Goal: Transaction & Acquisition: Purchase product/service

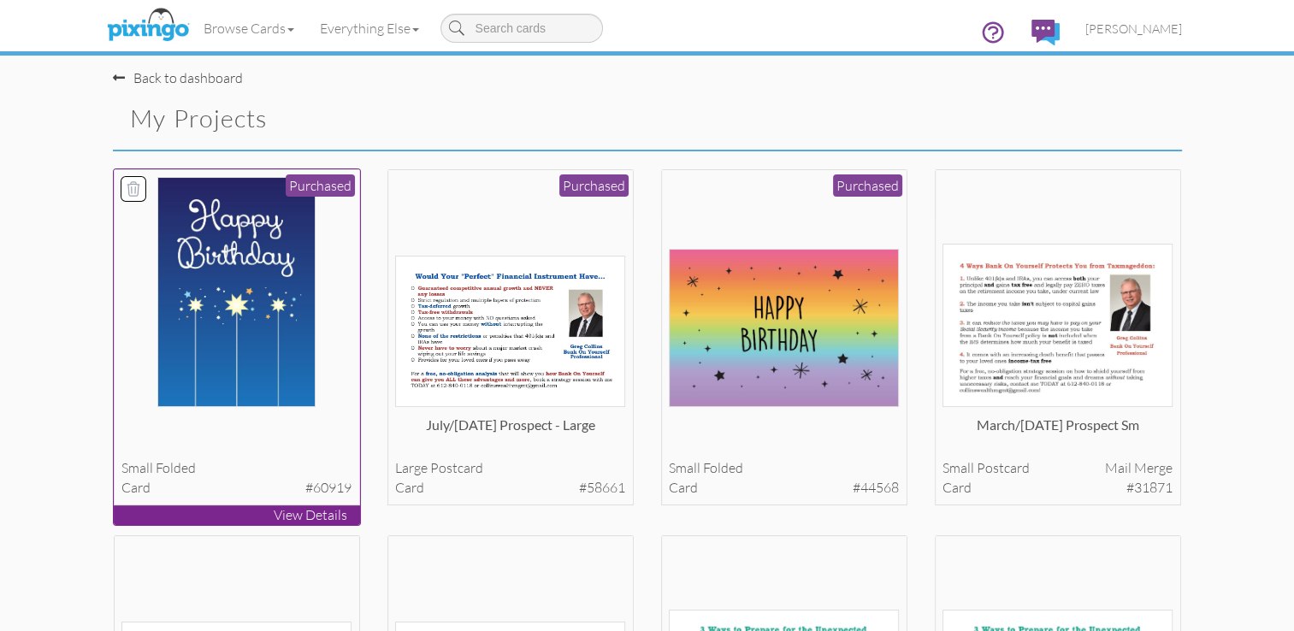
click at [273, 275] on img at bounding box center [236, 292] width 158 height 230
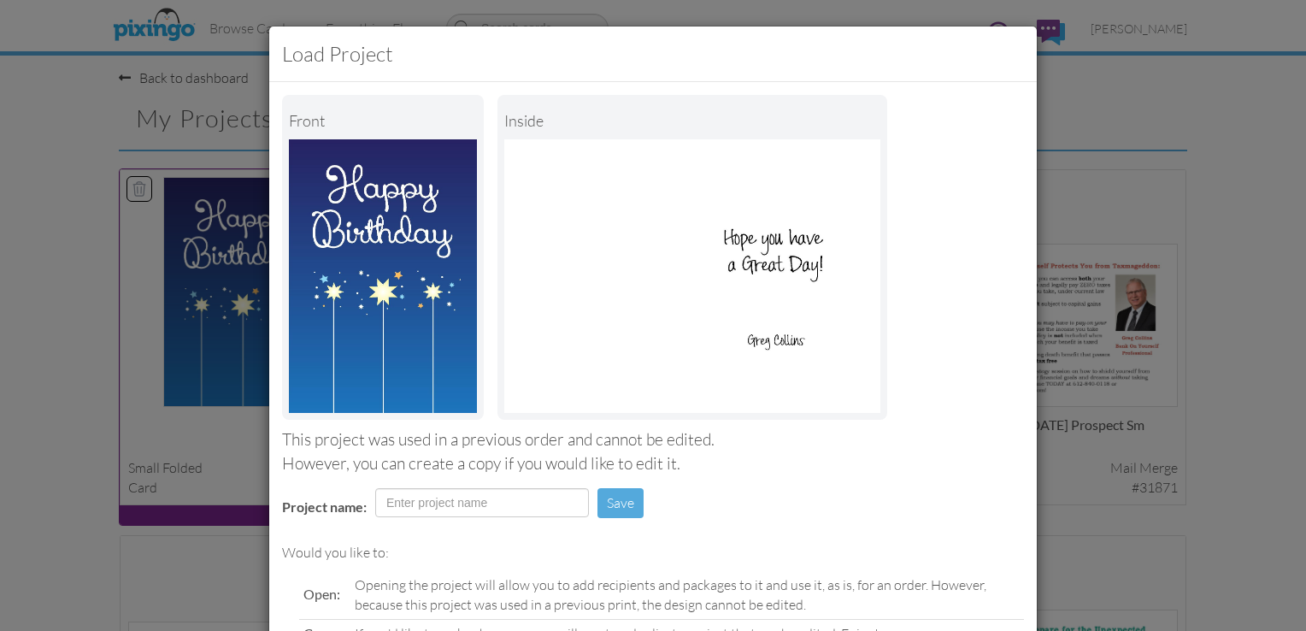
scroll to position [168, 0]
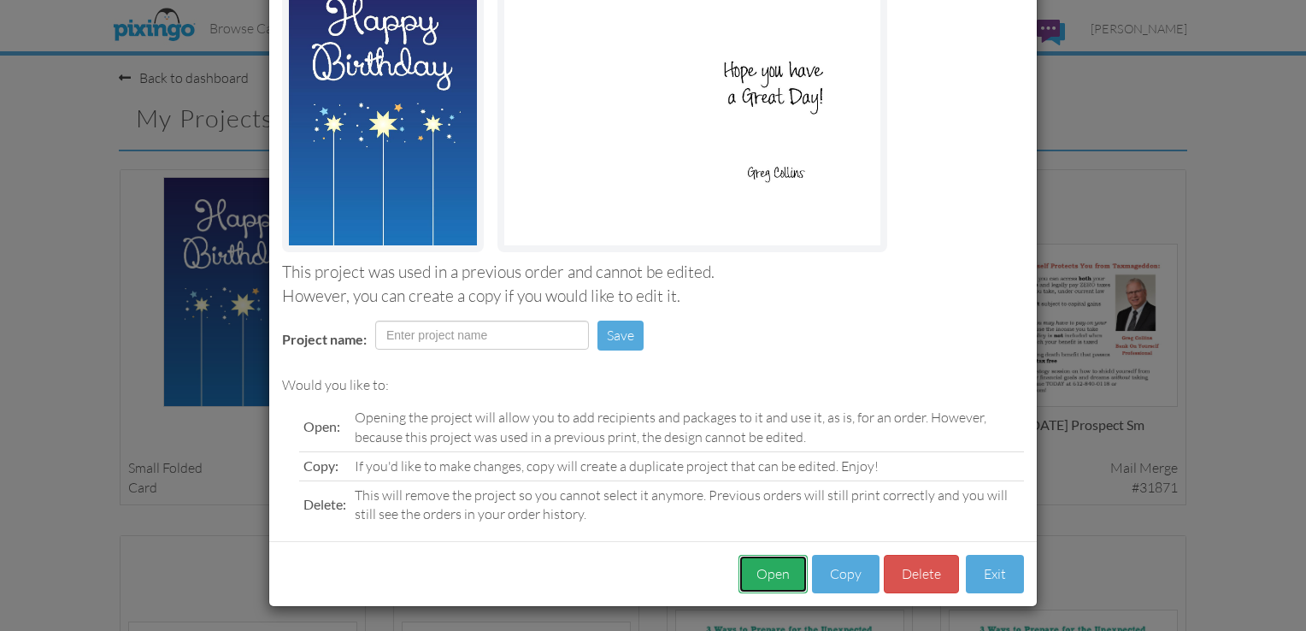
click at [758, 581] on button "Open" at bounding box center [773, 574] width 69 height 38
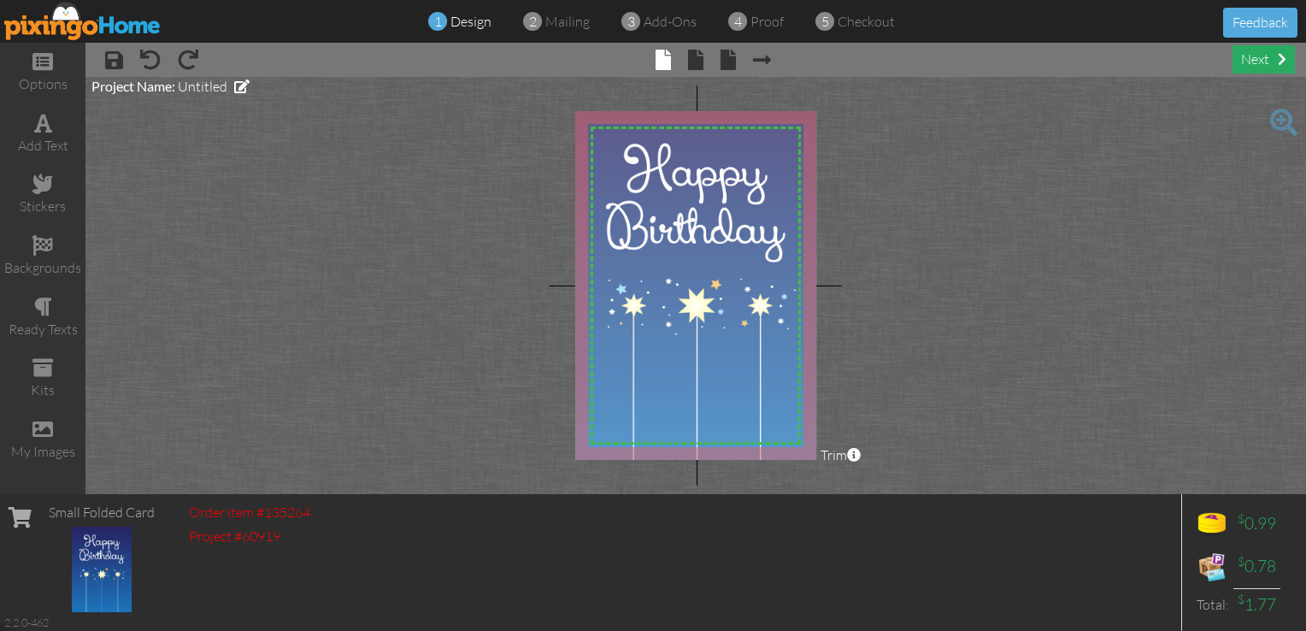
click at [1256, 59] on div "next" at bounding box center [1264, 59] width 62 height 28
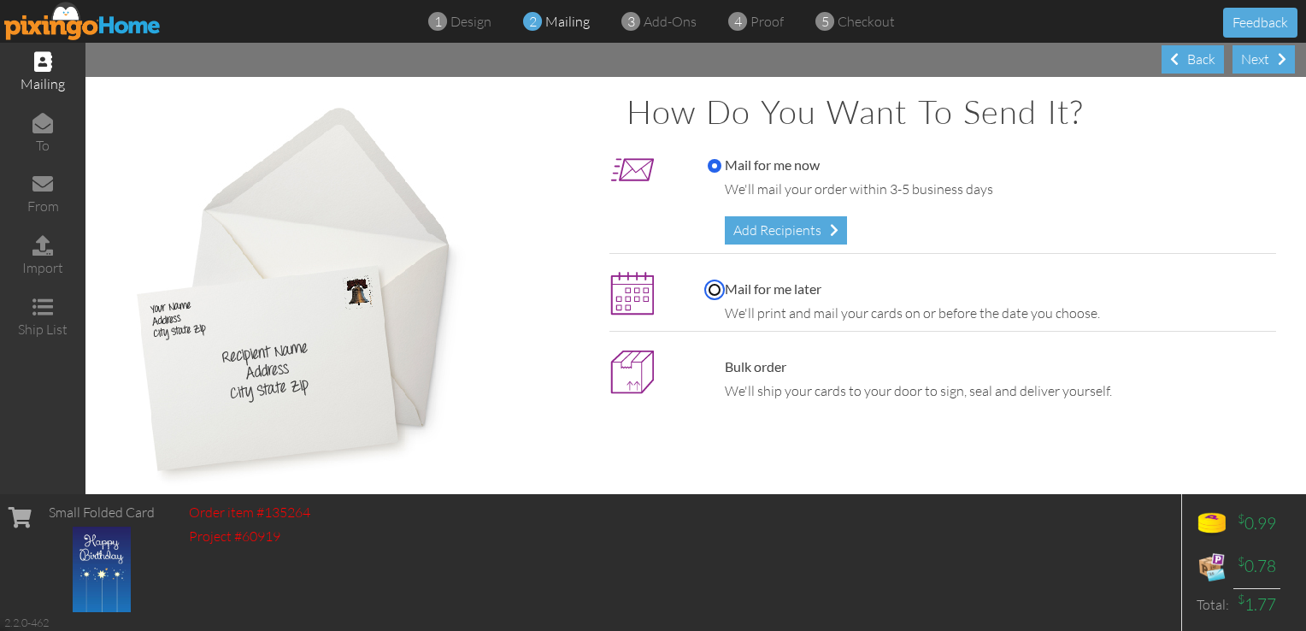
click at [709, 286] on input "Mail for me later" at bounding box center [715, 290] width 14 height 14
radio input "true"
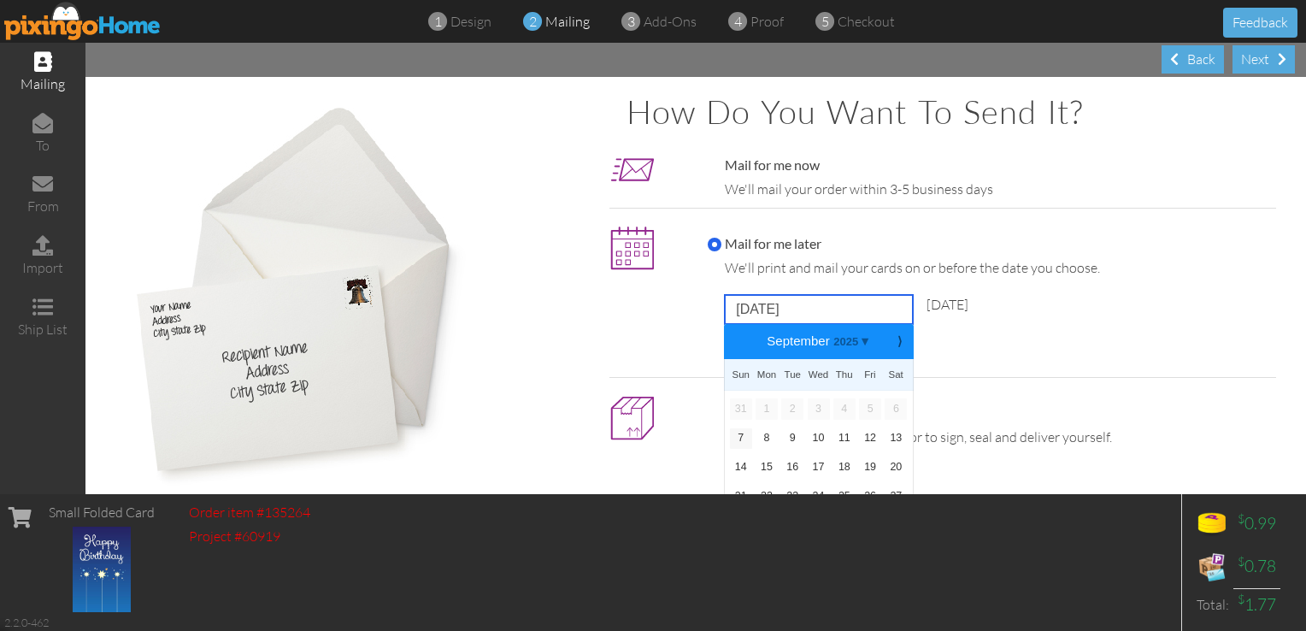
click at [783, 311] on input "[DATE]" at bounding box center [819, 309] width 188 height 29
click at [834, 436] on link "11" at bounding box center [845, 438] width 22 height 21
type input "[DATE]"
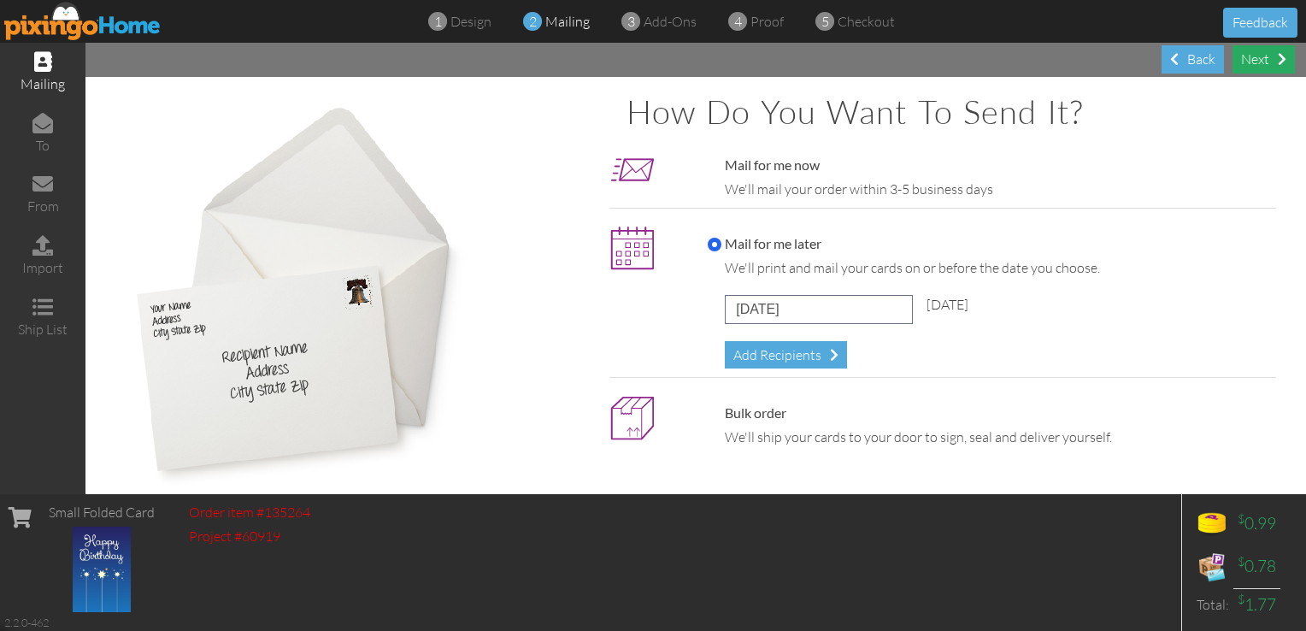
click at [1255, 63] on div "Next" at bounding box center [1264, 59] width 62 height 28
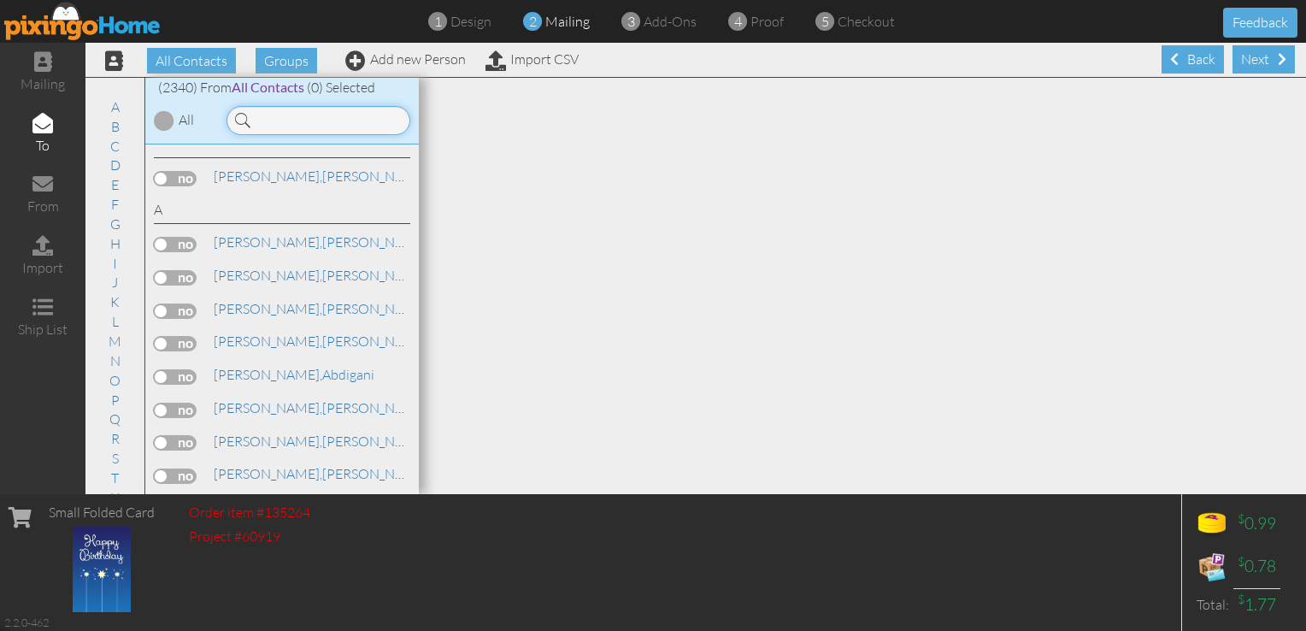
click at [326, 124] on input at bounding box center [319, 120] width 184 height 29
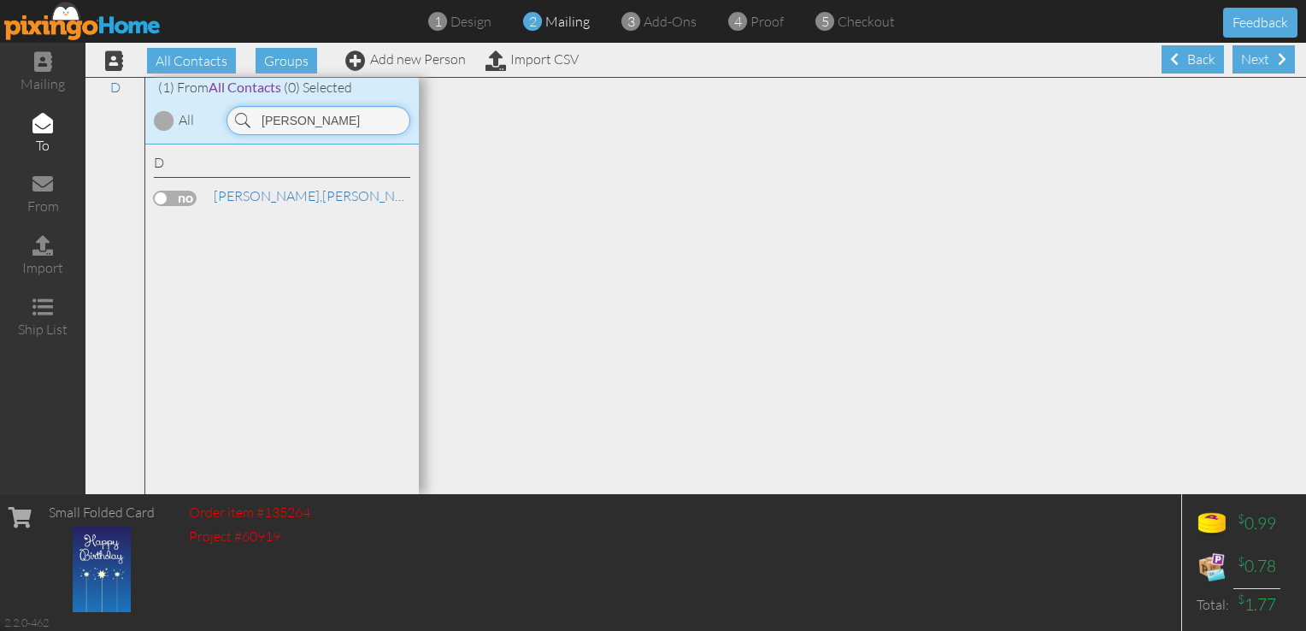
type input "[PERSON_NAME]"
click at [184, 193] on label at bounding box center [175, 198] width 43 height 15
click at [0, 0] on input "checkbox" at bounding box center [0, 0] width 0 height 0
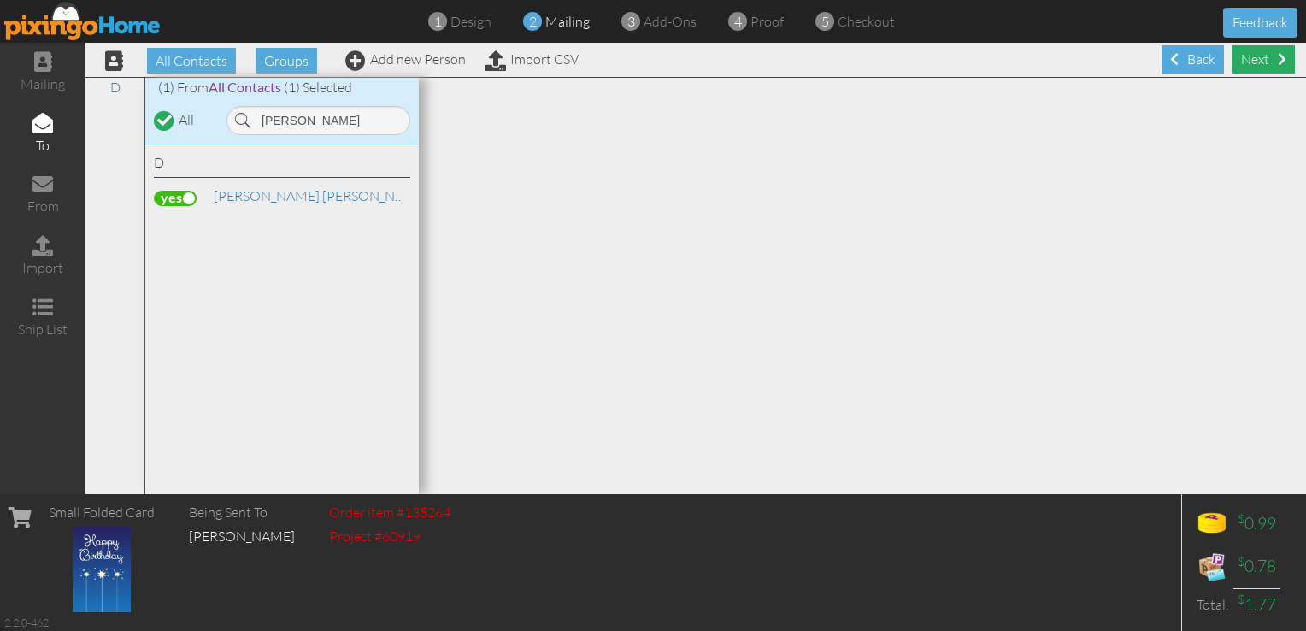
click at [1255, 69] on div "Next" at bounding box center [1264, 59] width 62 height 28
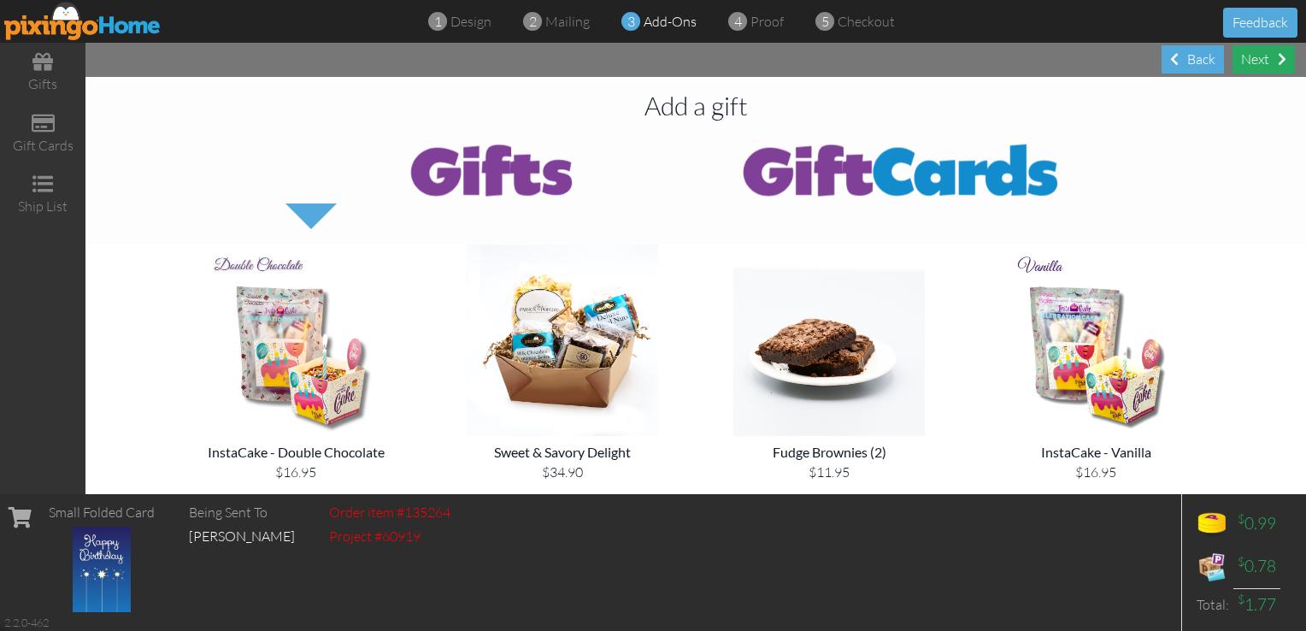
click at [1253, 64] on div "Next" at bounding box center [1264, 59] width 62 height 28
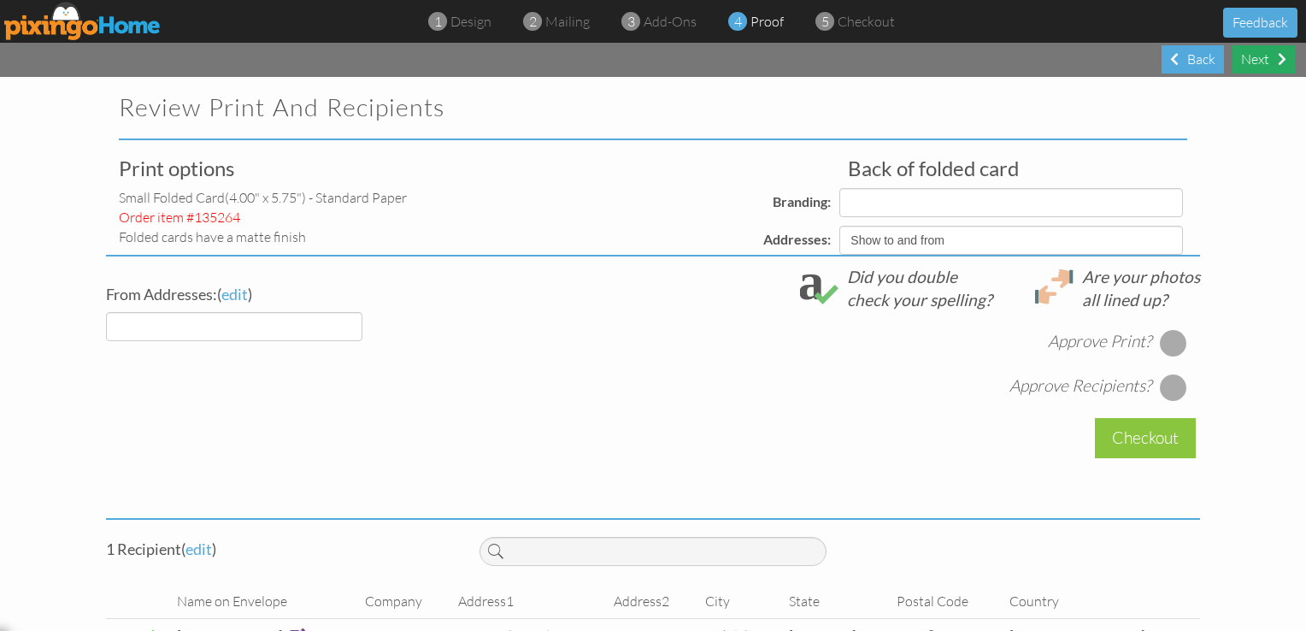
select select "object:22703"
select select "object:22702"
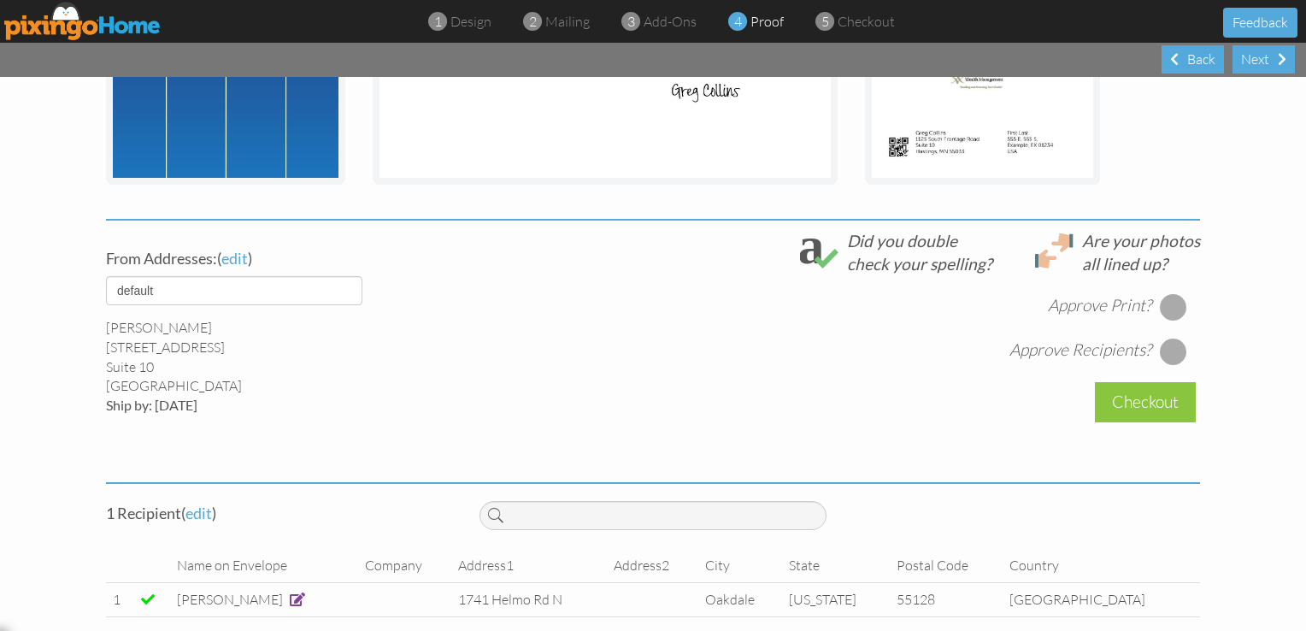
scroll to position [496, 0]
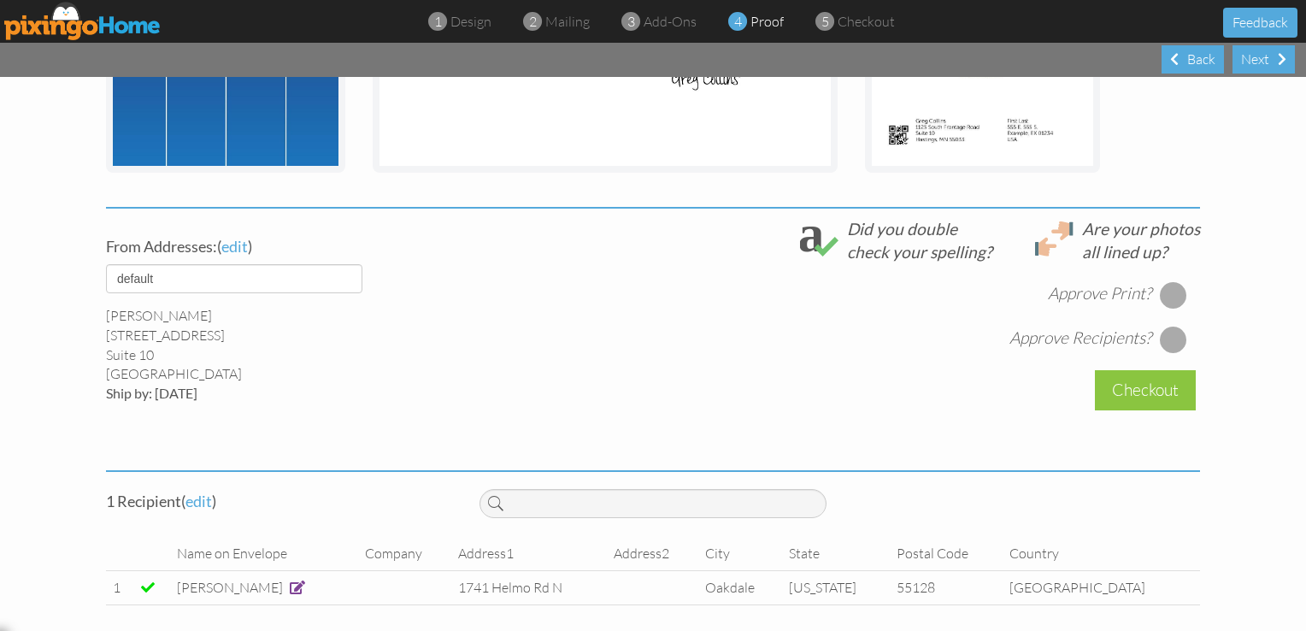
click at [1161, 293] on div at bounding box center [1173, 294] width 27 height 27
click at [1173, 334] on div at bounding box center [1173, 339] width 27 height 27
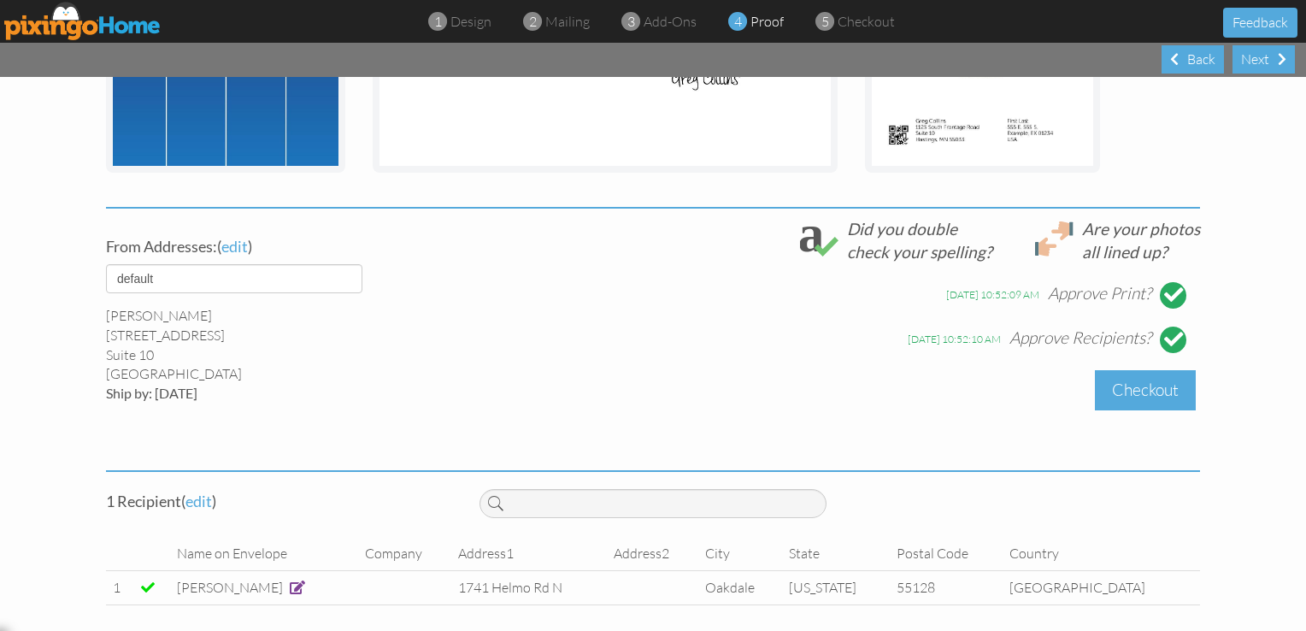
click at [1146, 380] on div "Checkout" at bounding box center [1145, 390] width 101 height 40
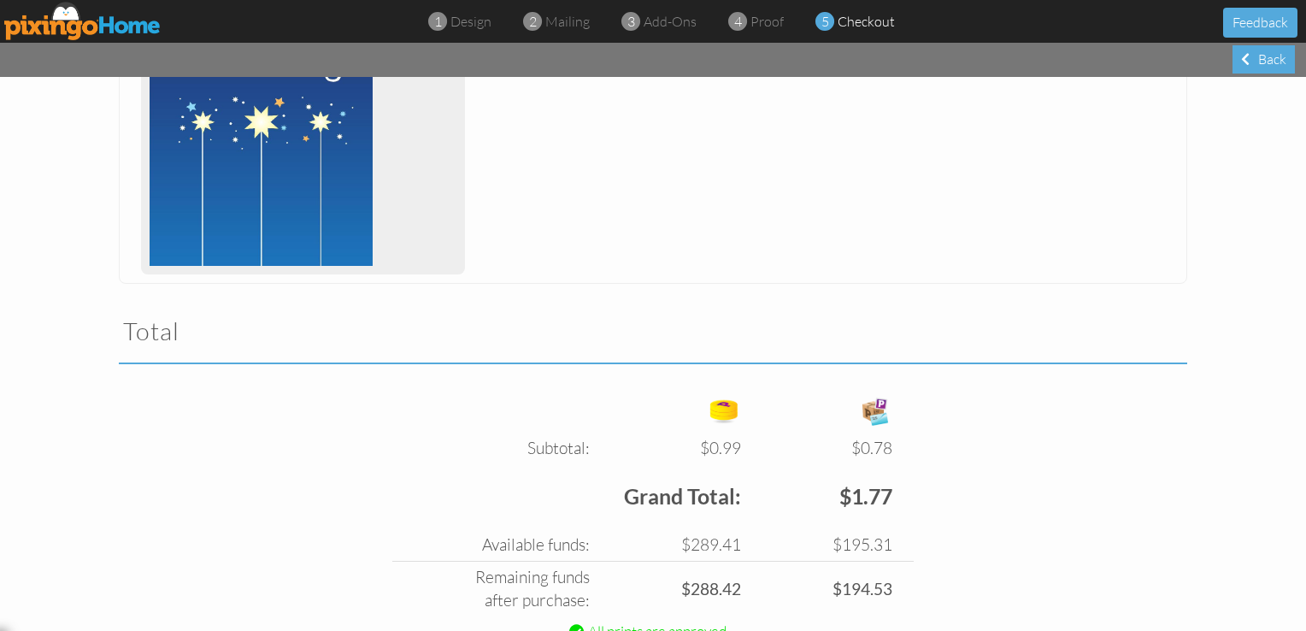
scroll to position [469, 0]
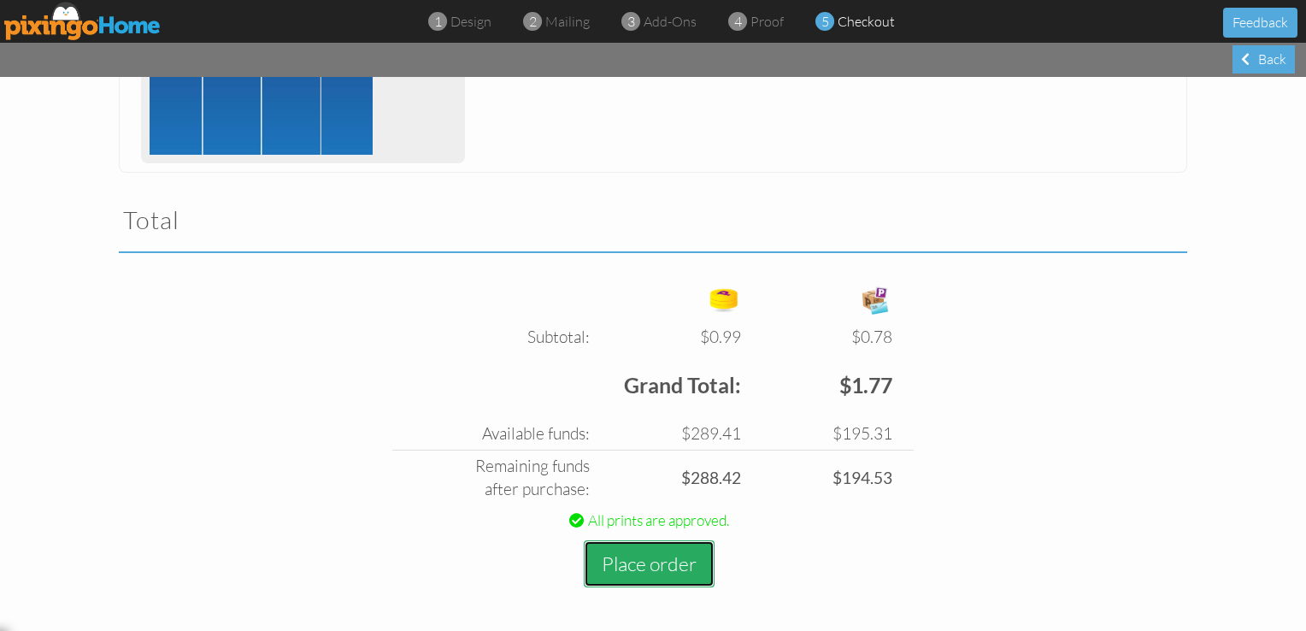
click at [644, 555] on button "Place order" at bounding box center [649, 563] width 131 height 47
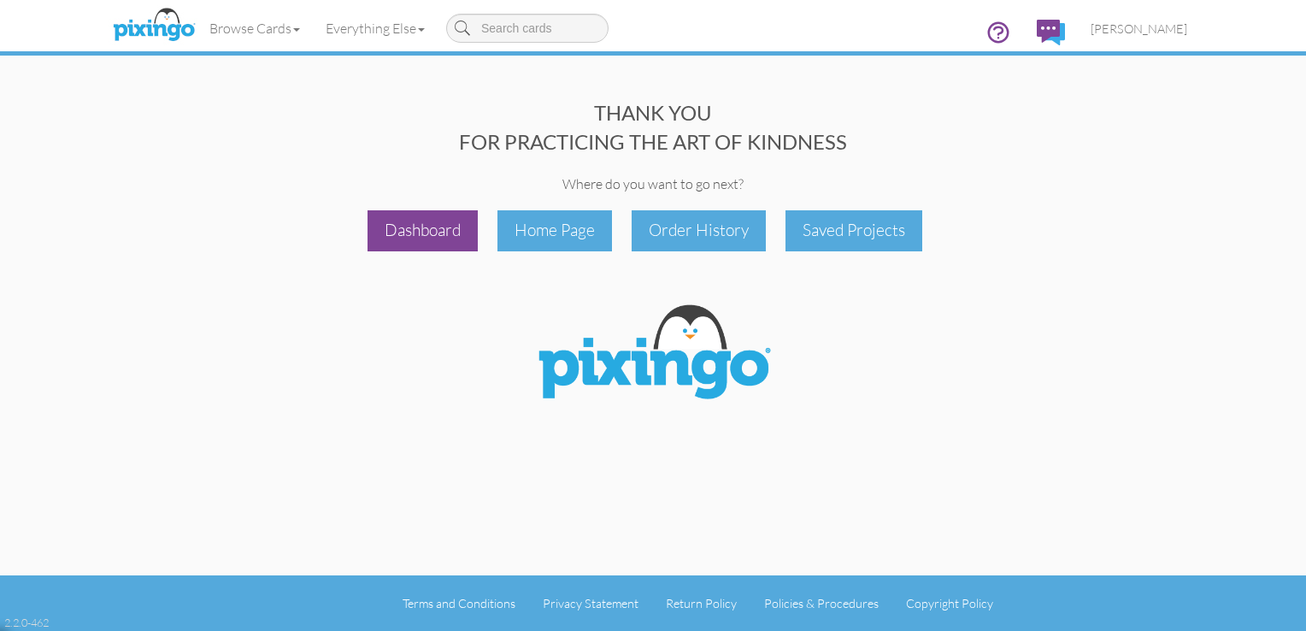
click at [413, 229] on div "Dashboard" at bounding box center [423, 230] width 110 height 40
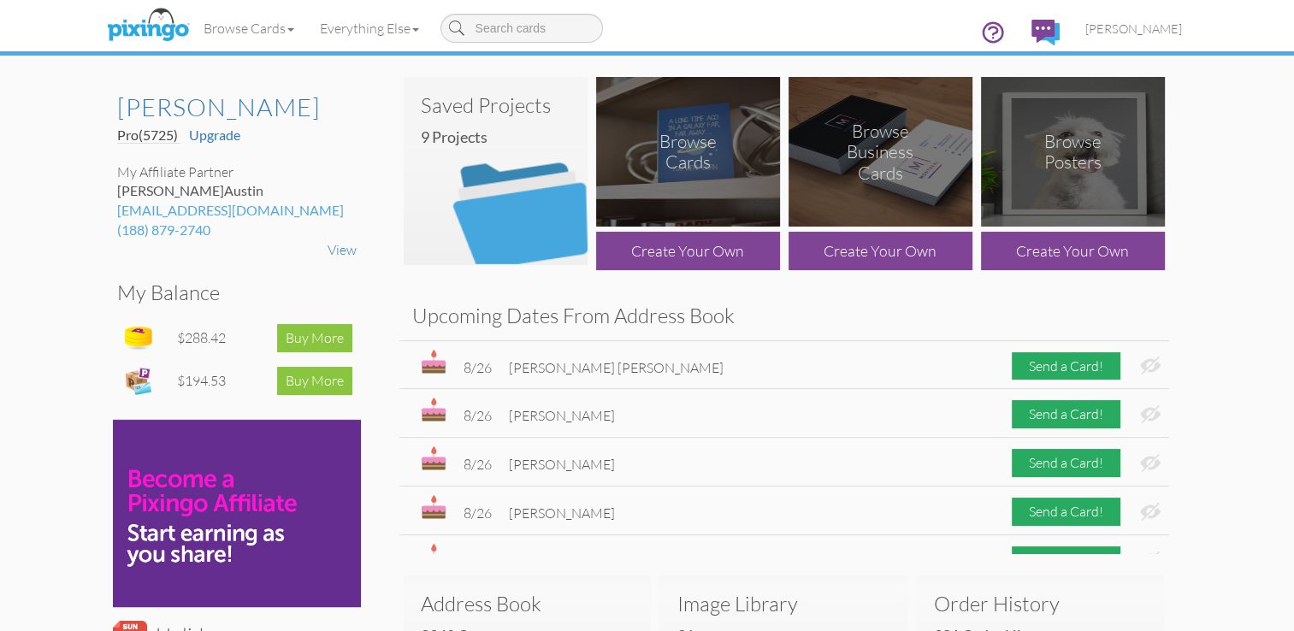
click at [498, 149] on img at bounding box center [496, 171] width 184 height 188
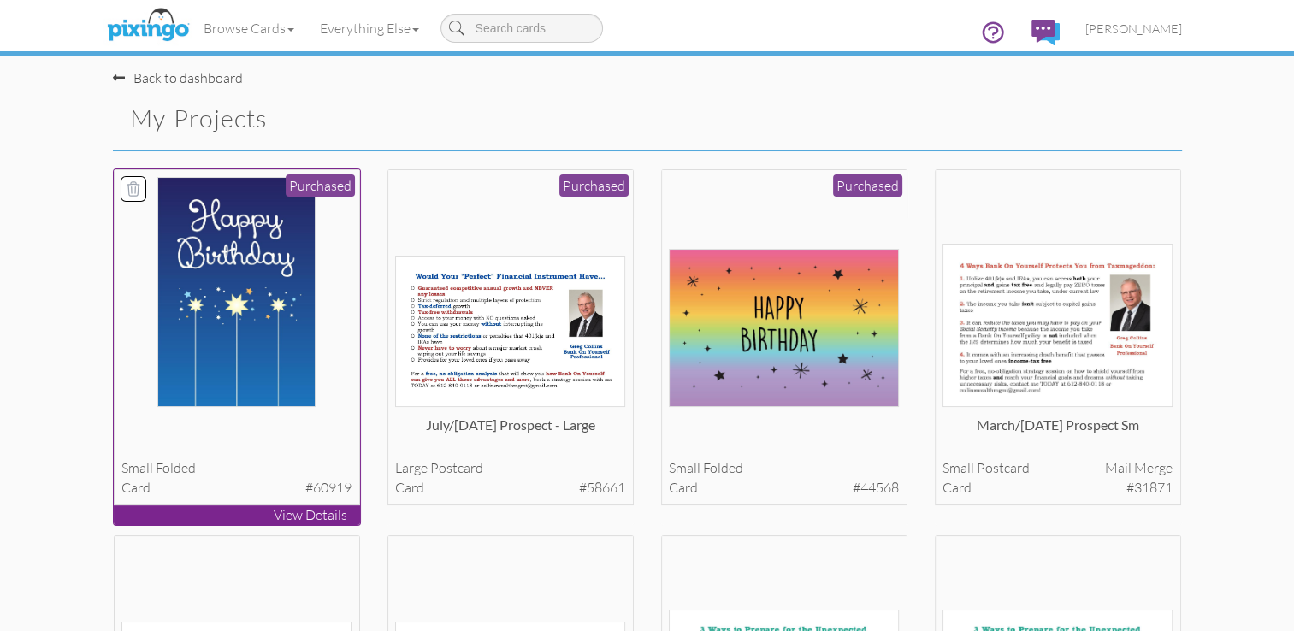
click at [230, 264] on img at bounding box center [236, 292] width 158 height 230
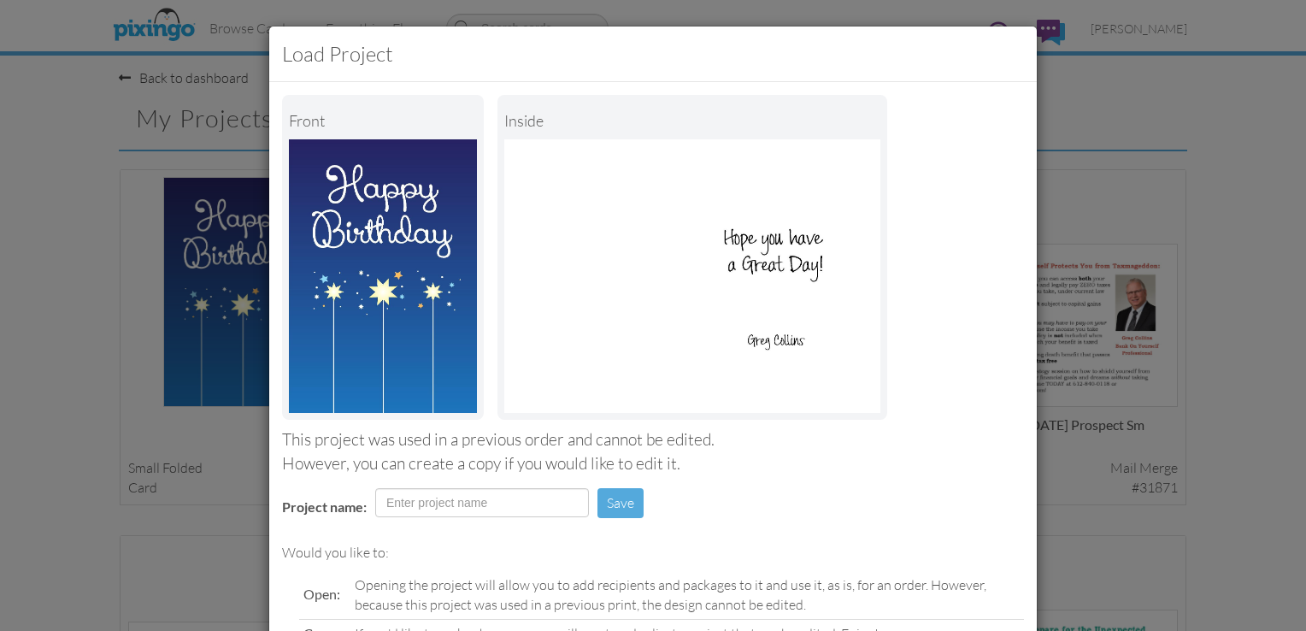
scroll to position [168, 0]
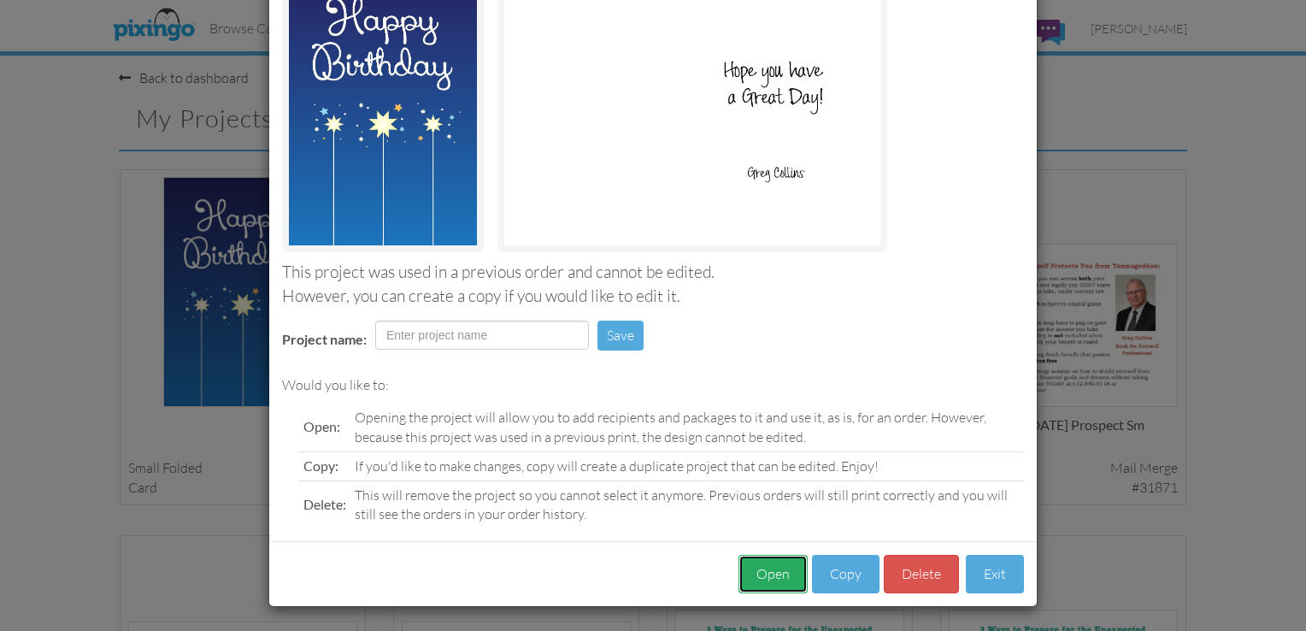
click at [766, 586] on button "Open" at bounding box center [773, 574] width 69 height 38
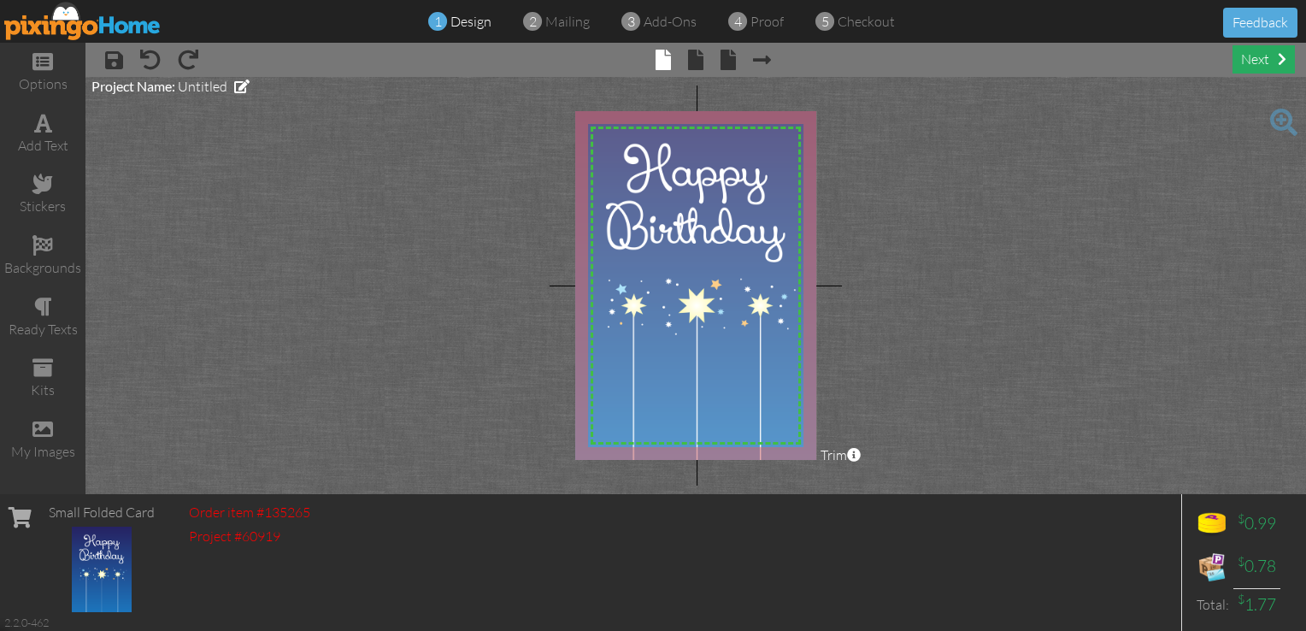
click at [1265, 63] on div "next" at bounding box center [1264, 59] width 62 height 28
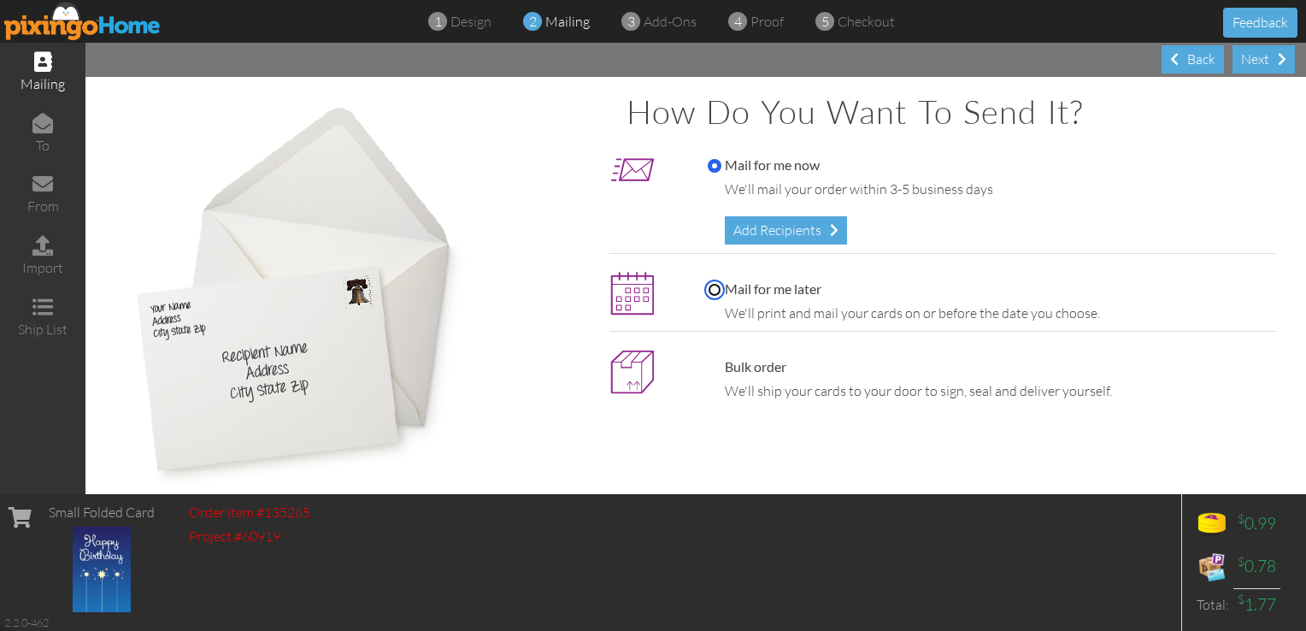
click at [709, 285] on input "Mail for me later" at bounding box center [715, 290] width 14 height 14
radio input "true"
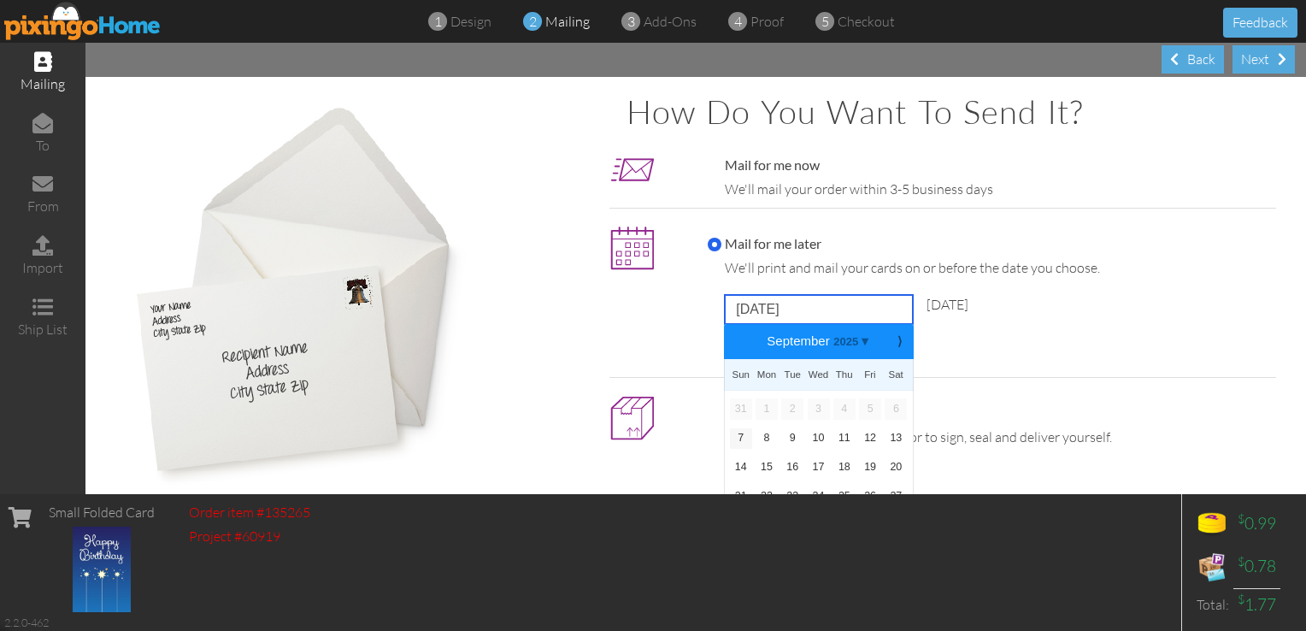
click at [786, 313] on input "[DATE]" at bounding box center [819, 309] width 188 height 29
click at [886, 437] on link "13" at bounding box center [896, 438] width 22 height 21
type input "[DATE]"
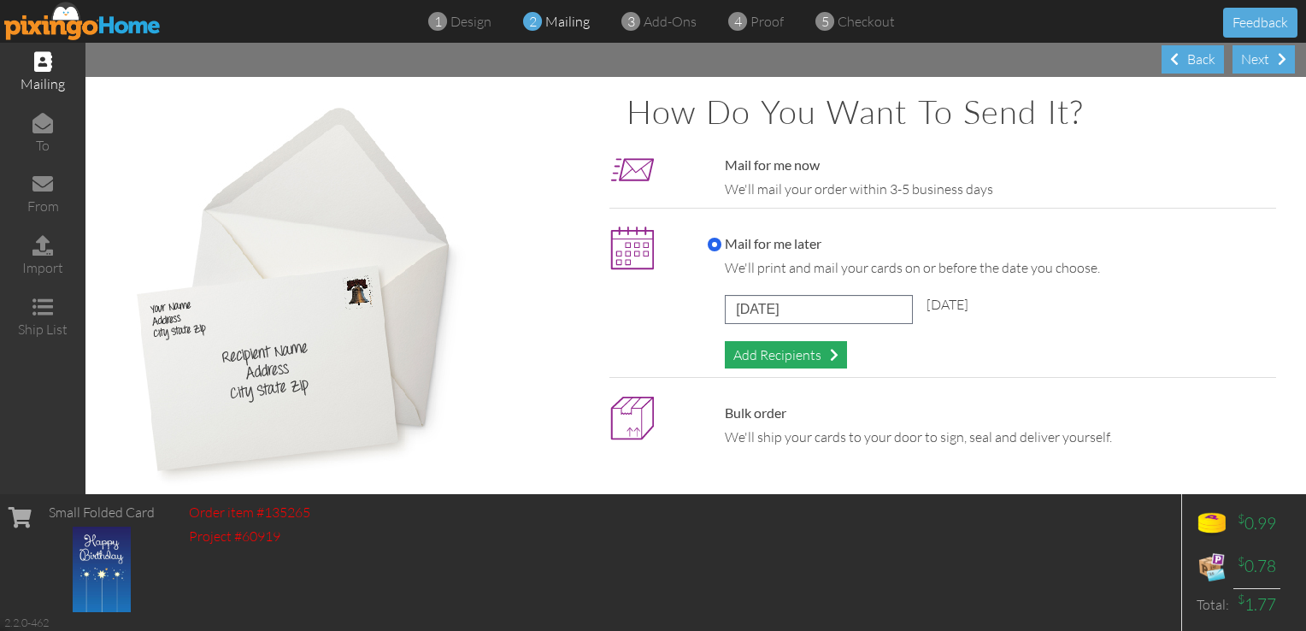
click at [773, 347] on div "Add Recipients" at bounding box center [786, 355] width 122 height 28
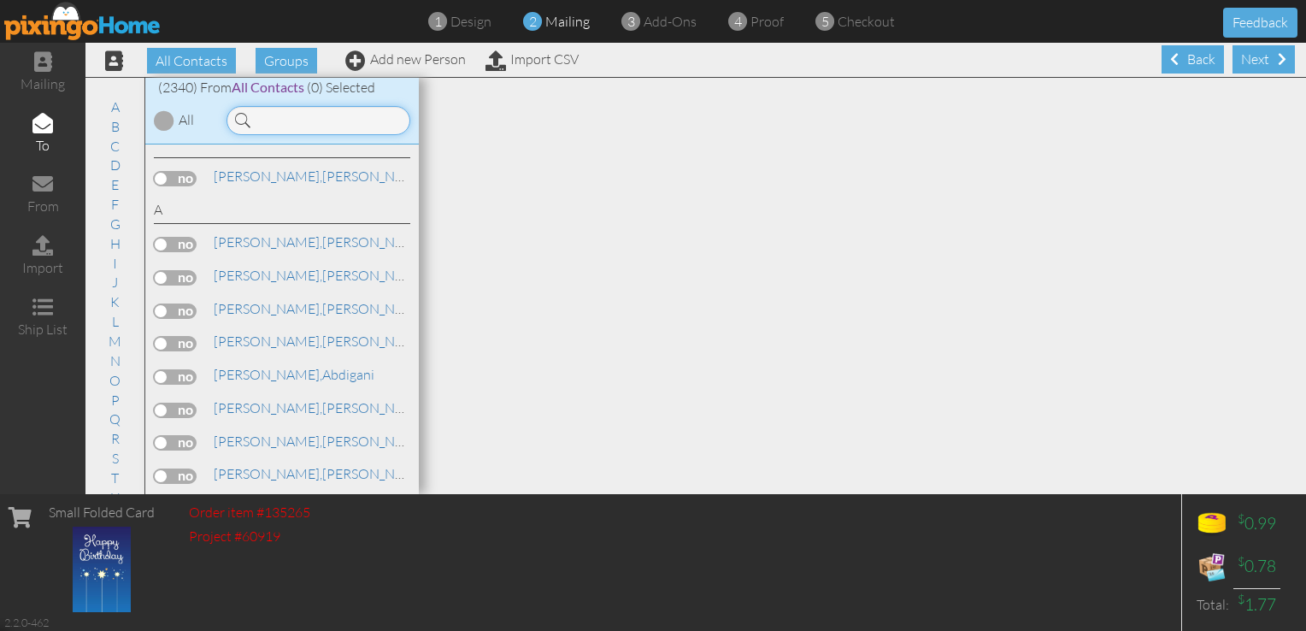
click at [304, 121] on input at bounding box center [319, 120] width 184 height 29
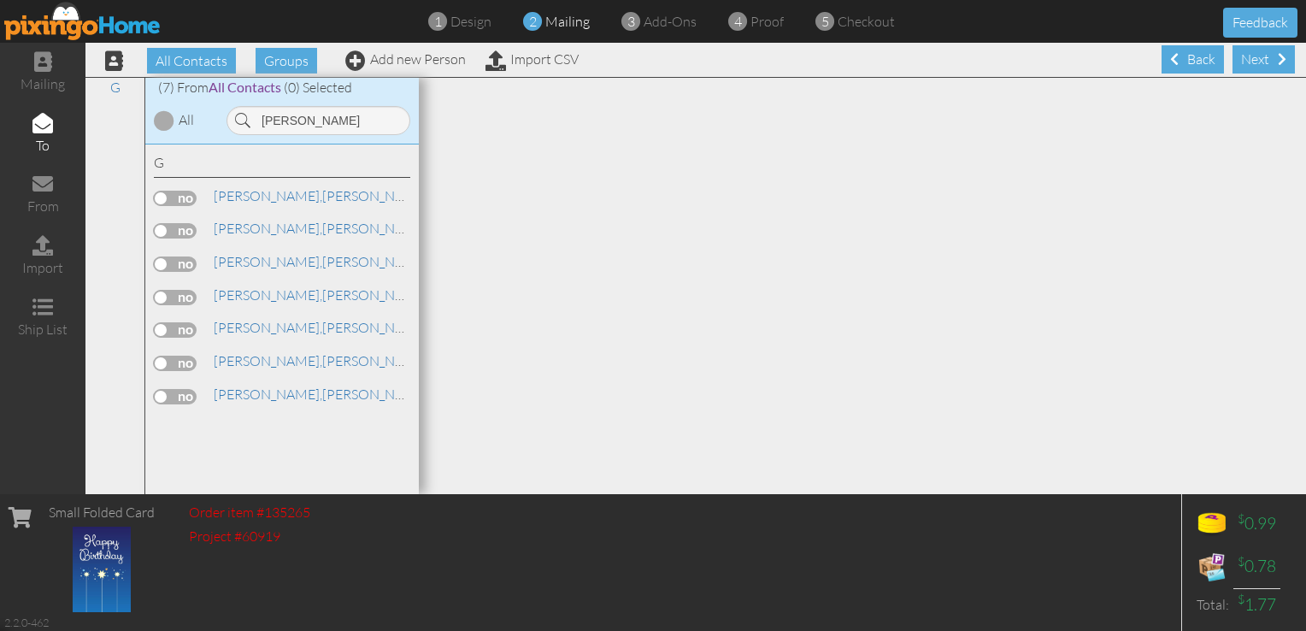
click at [181, 292] on label at bounding box center [175, 297] width 43 height 15
click at [0, 0] on input "checkbox" at bounding box center [0, 0] width 0 height 0
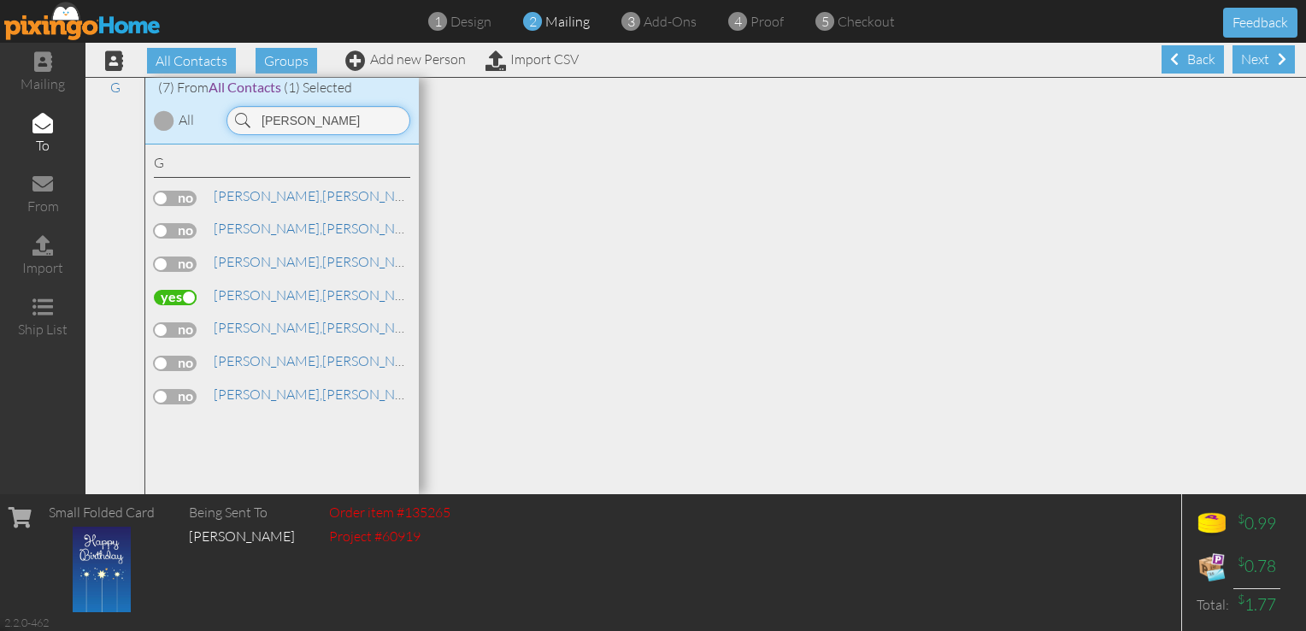
click at [303, 119] on input "[PERSON_NAME]" at bounding box center [319, 120] width 184 height 29
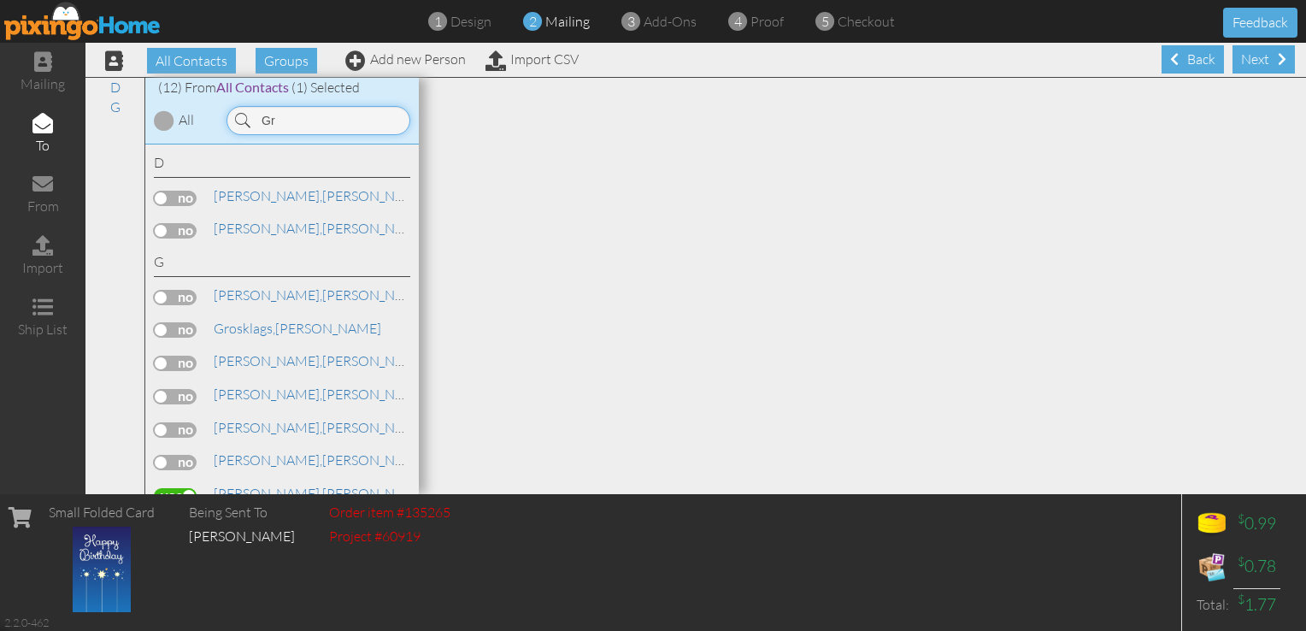
type input "G"
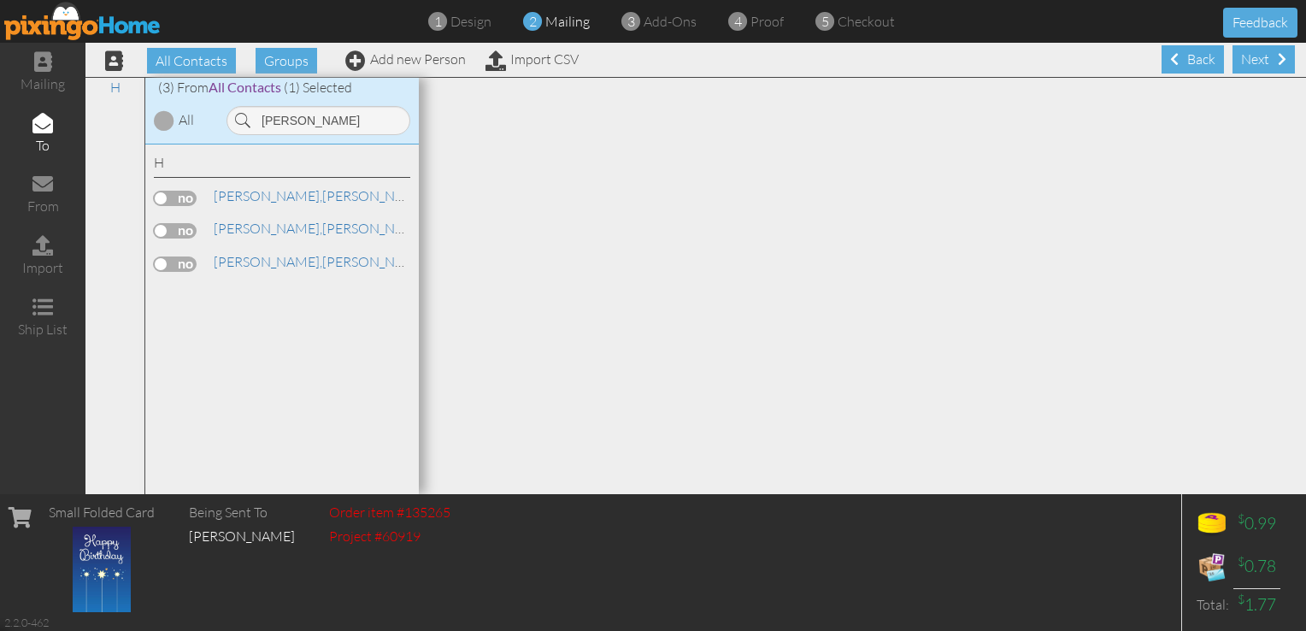
click at [176, 260] on label at bounding box center [175, 263] width 43 height 15
click at [0, 0] on input "checkbox" at bounding box center [0, 0] width 0 height 0
click at [318, 124] on input "[PERSON_NAME]" at bounding box center [319, 120] width 184 height 29
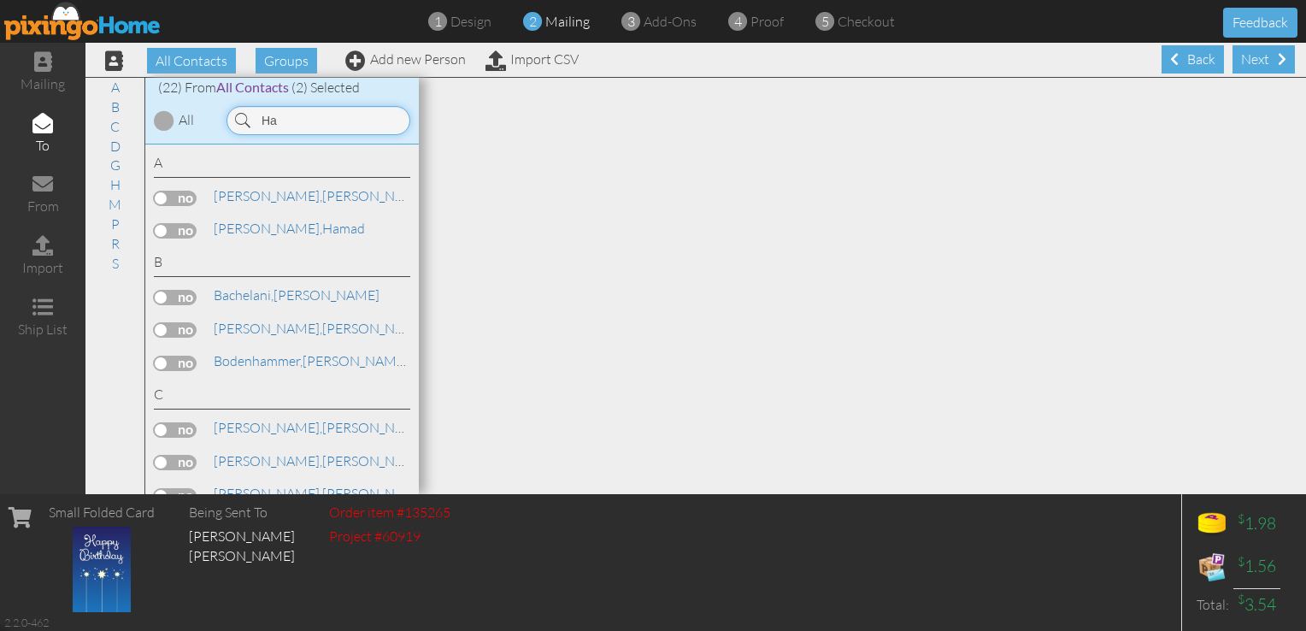
type input "H"
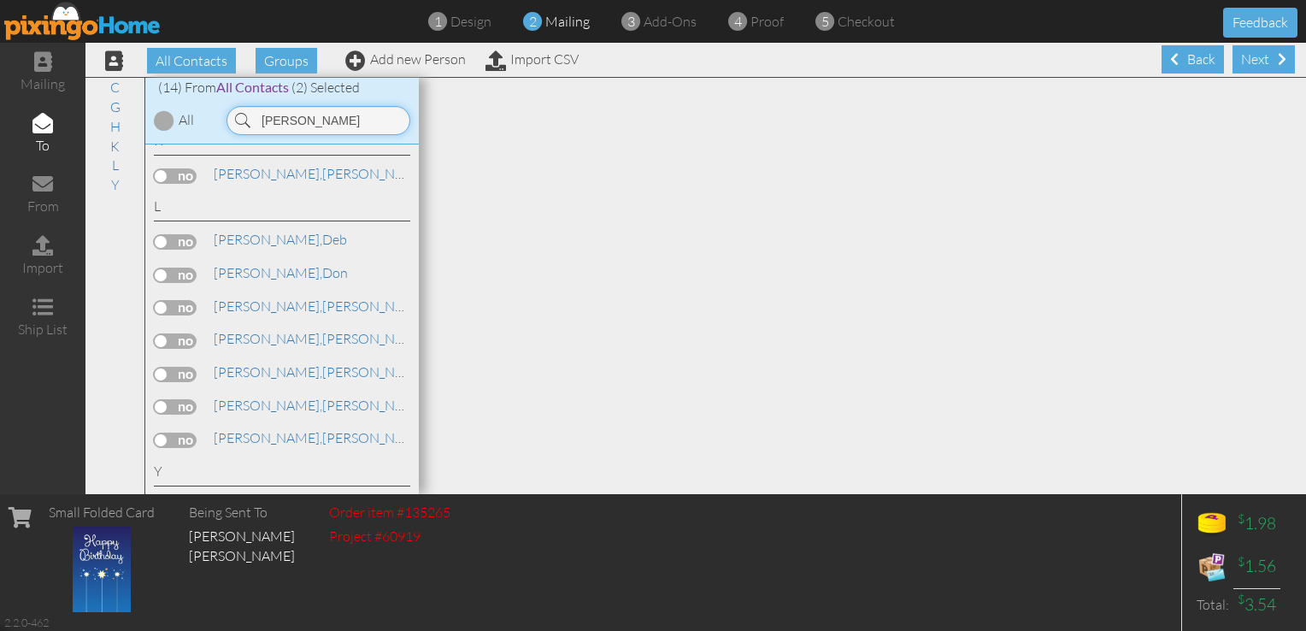
scroll to position [290, 0]
click at [175, 333] on label at bounding box center [175, 338] width 43 height 15
click at [0, 0] on input "checkbox" at bounding box center [0, 0] width 0 height 0
click at [321, 116] on input "[PERSON_NAME]" at bounding box center [319, 120] width 184 height 29
type input "L"
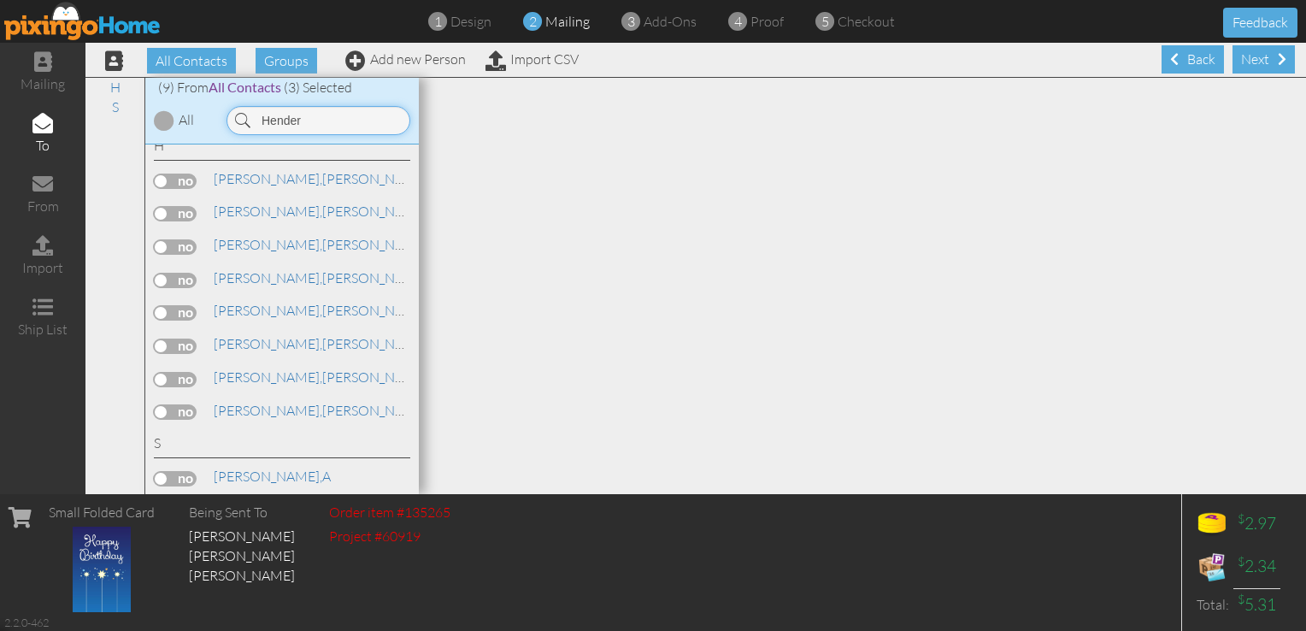
scroll to position [0, 0]
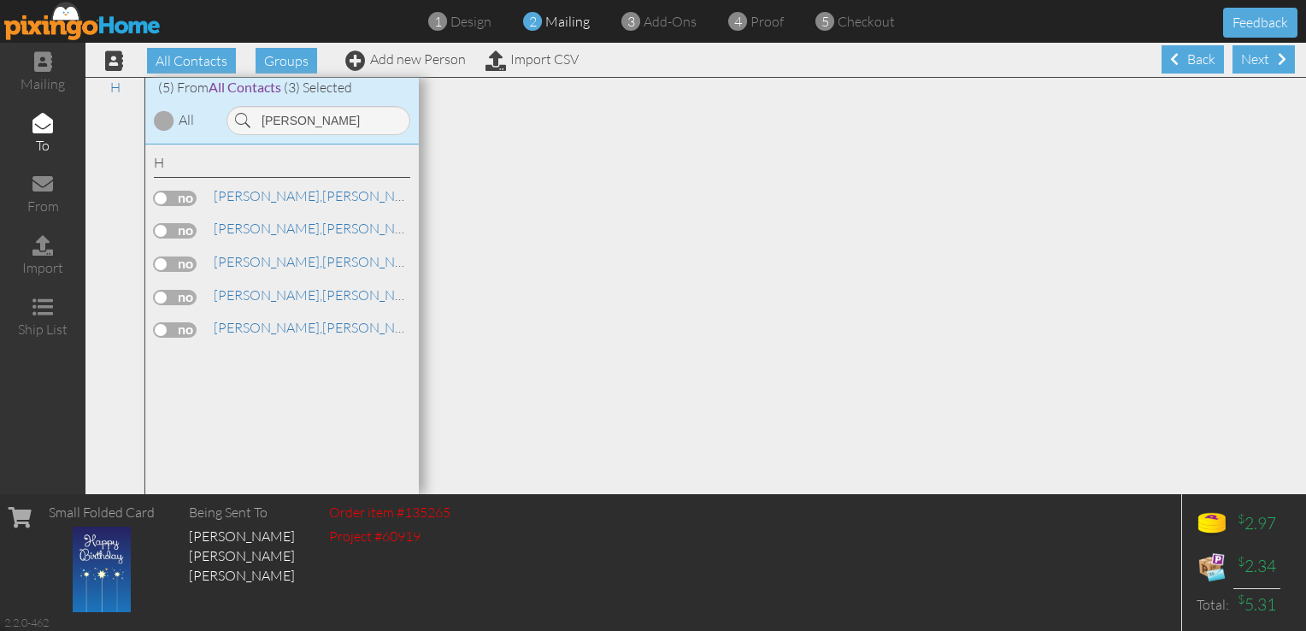
click at [181, 329] on label at bounding box center [175, 329] width 43 height 15
click at [0, 0] on input "checkbox" at bounding box center [0, 0] width 0 height 0
click at [335, 124] on input "[PERSON_NAME]" at bounding box center [319, 120] width 184 height 29
type input "H"
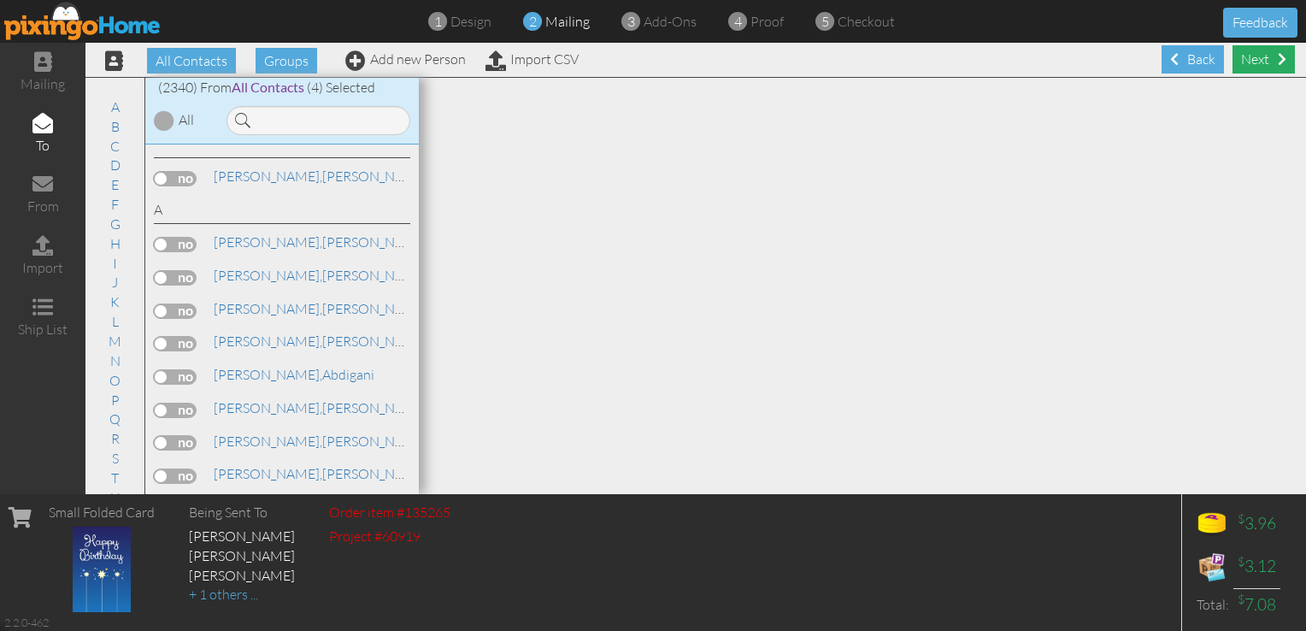
click at [1259, 62] on div "Next" at bounding box center [1264, 59] width 62 height 28
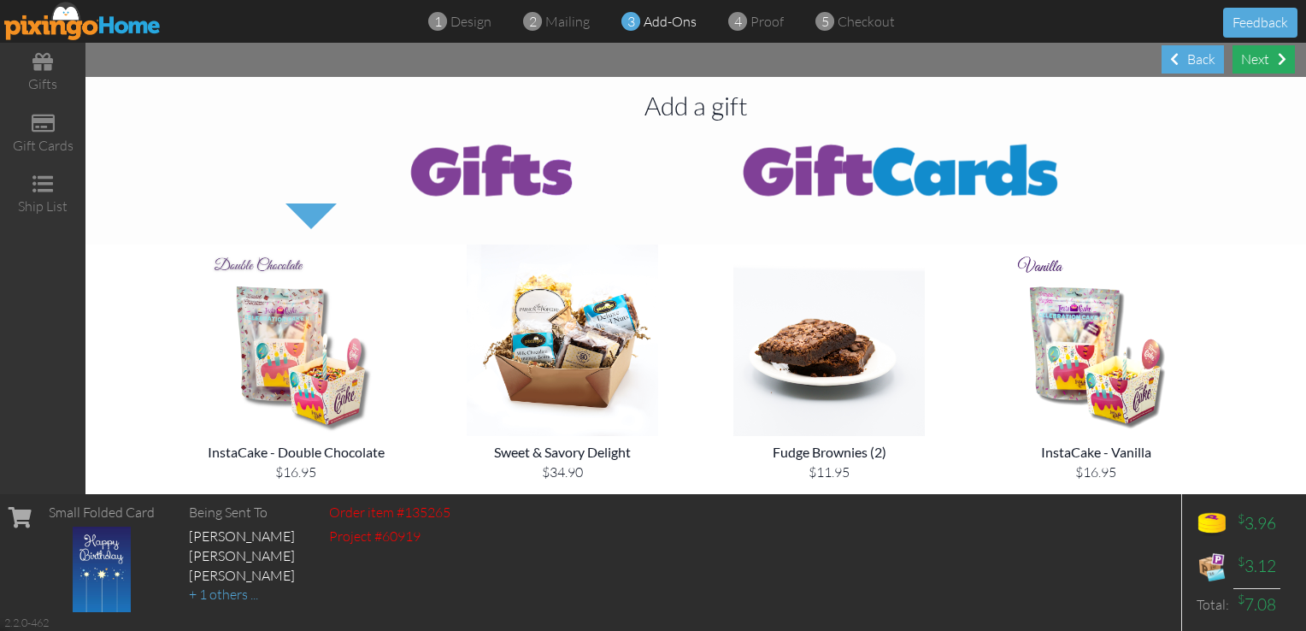
click at [1263, 58] on div "Next" at bounding box center [1264, 59] width 62 height 28
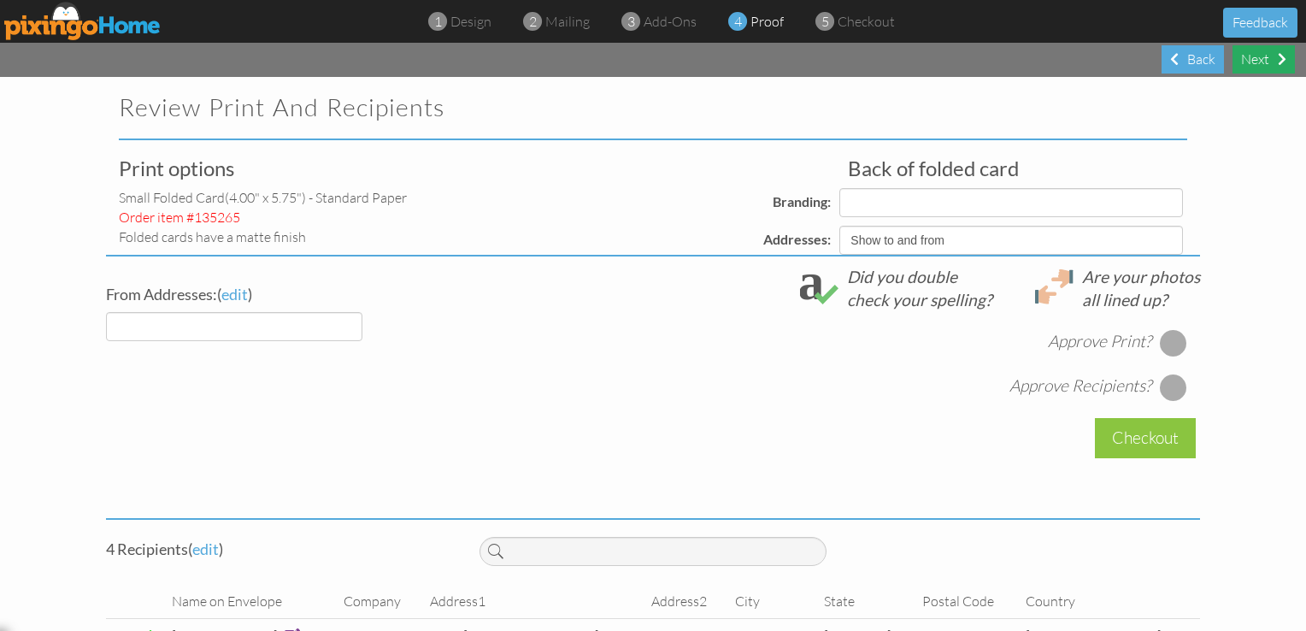
select select "object:48553"
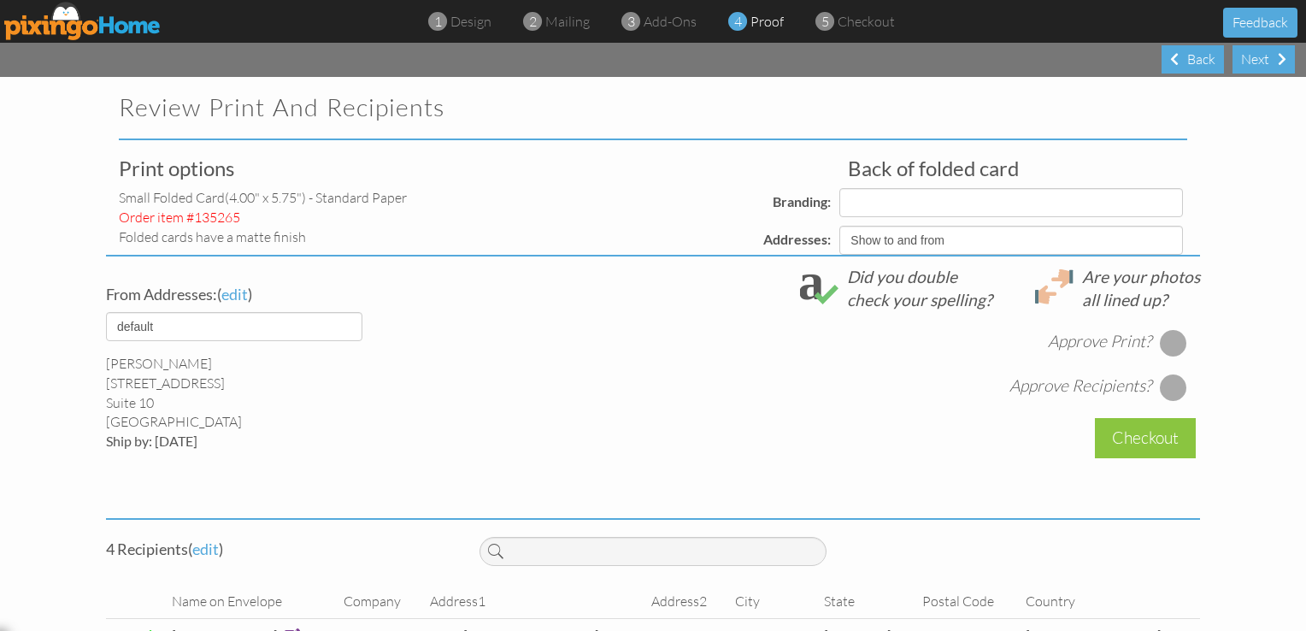
select select "object:48555"
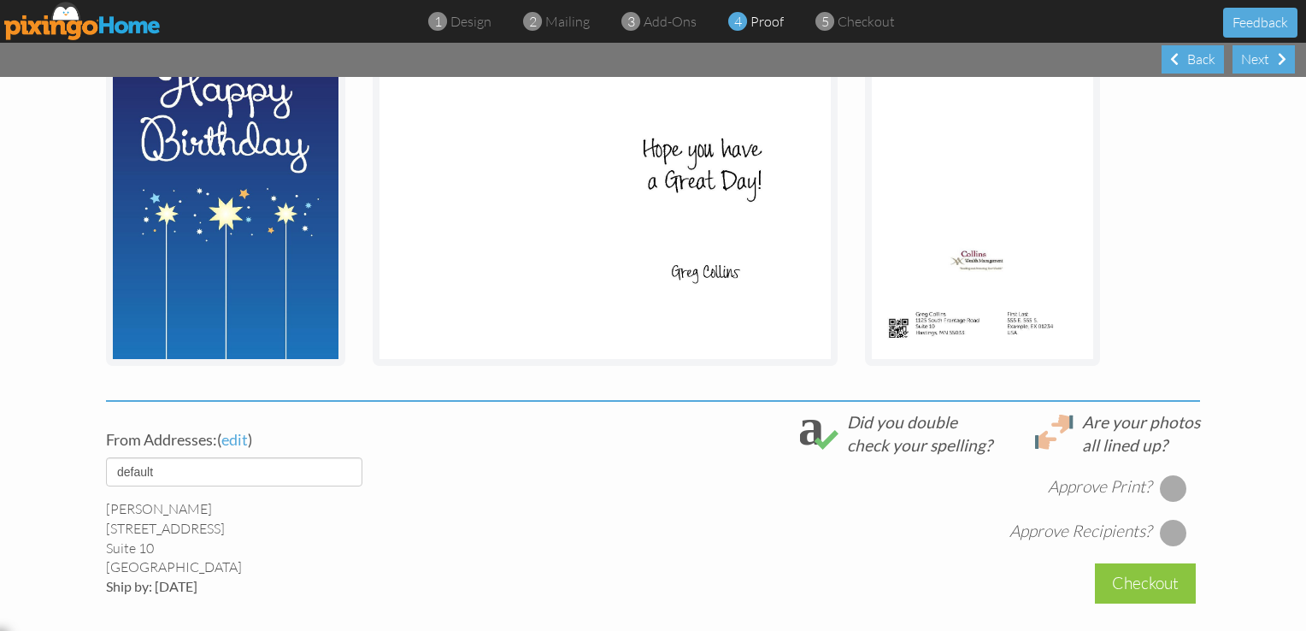
scroll to position [314, 0]
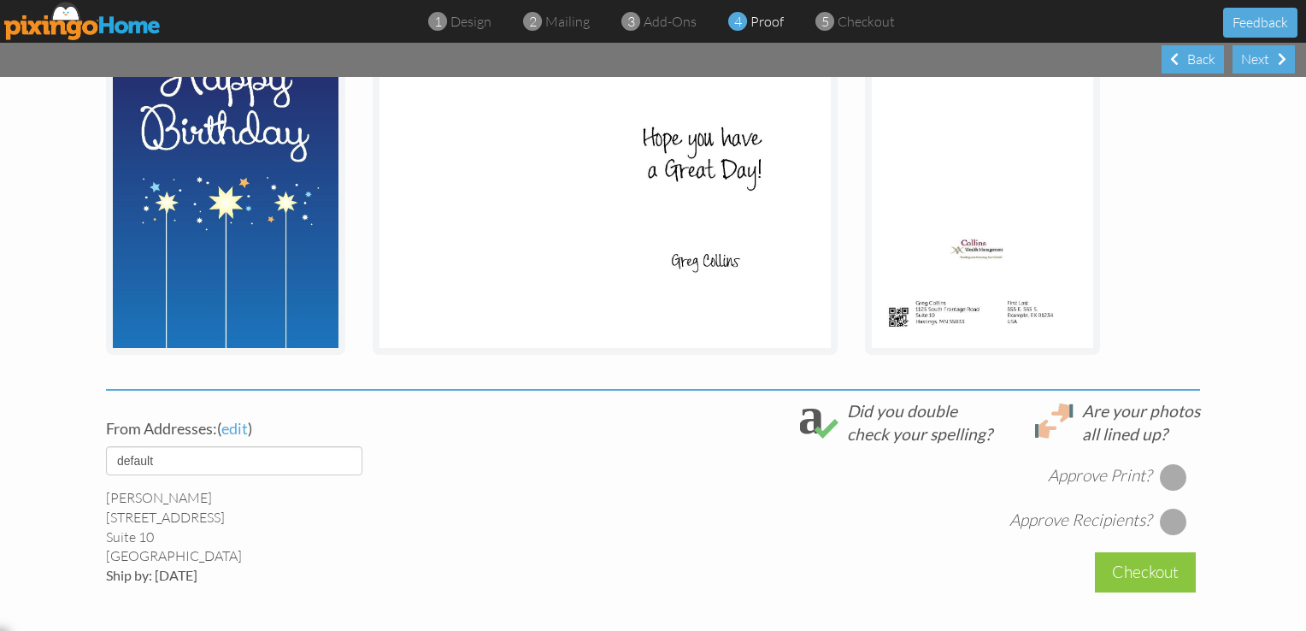
click at [1171, 470] on div at bounding box center [1173, 476] width 27 height 27
click at [1169, 522] on div at bounding box center [1173, 521] width 27 height 27
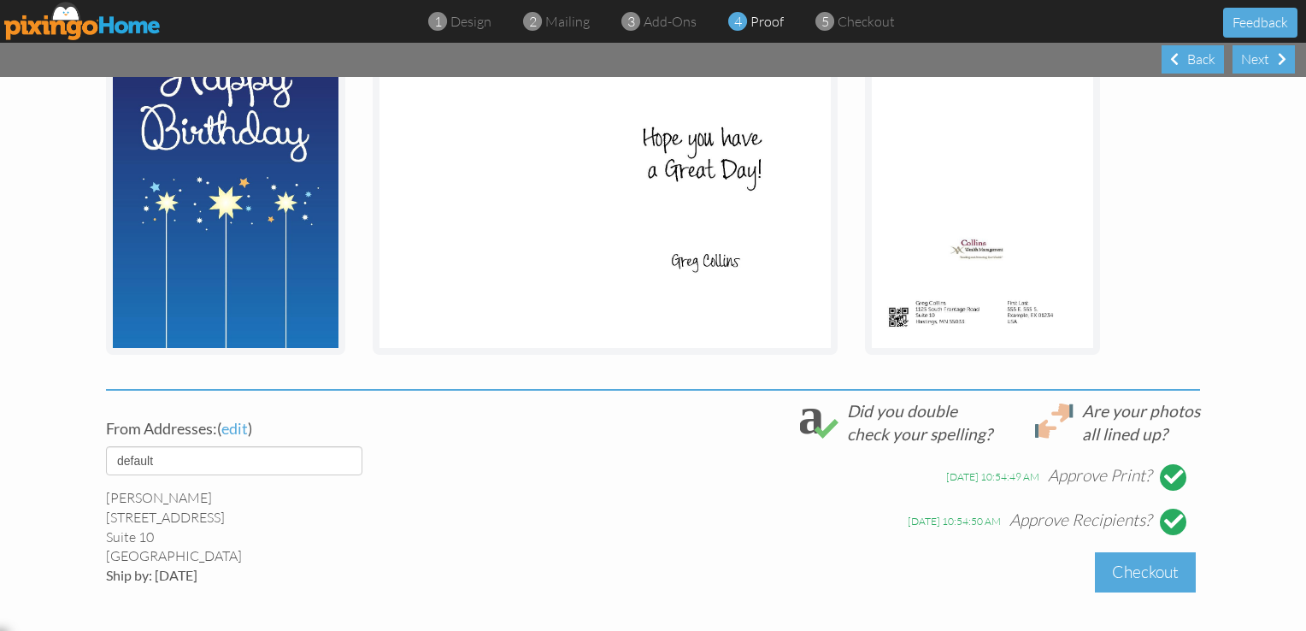
click at [1129, 566] on div "Checkout" at bounding box center [1145, 572] width 101 height 40
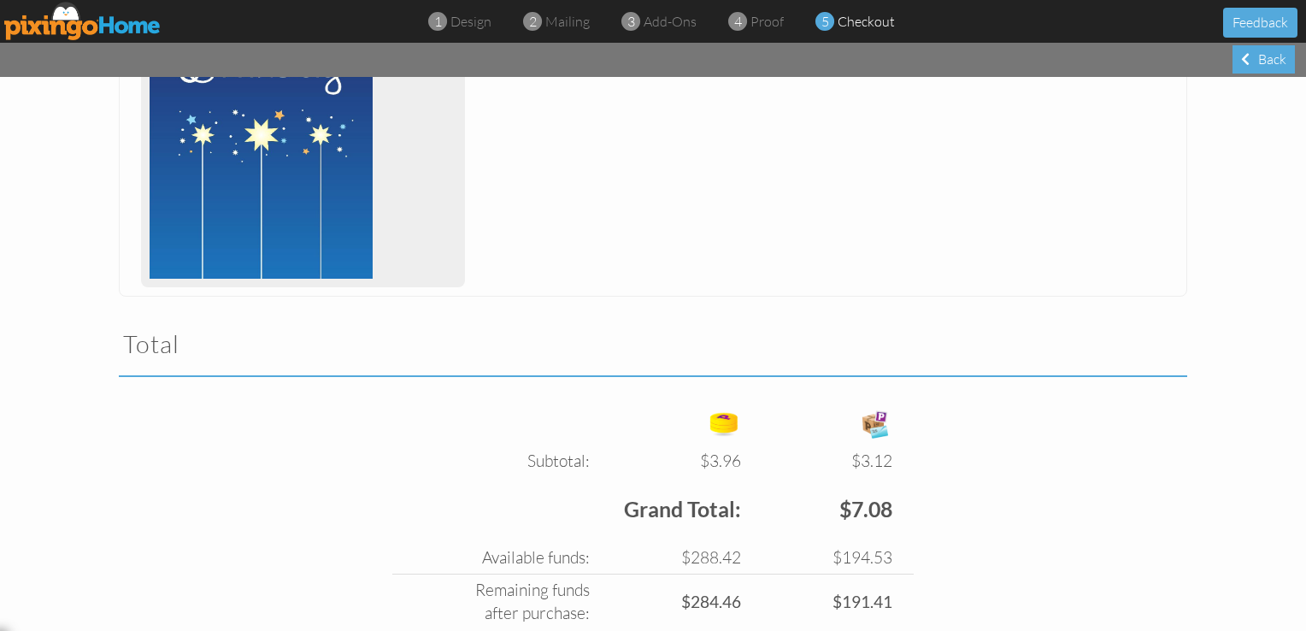
scroll to position [469, 0]
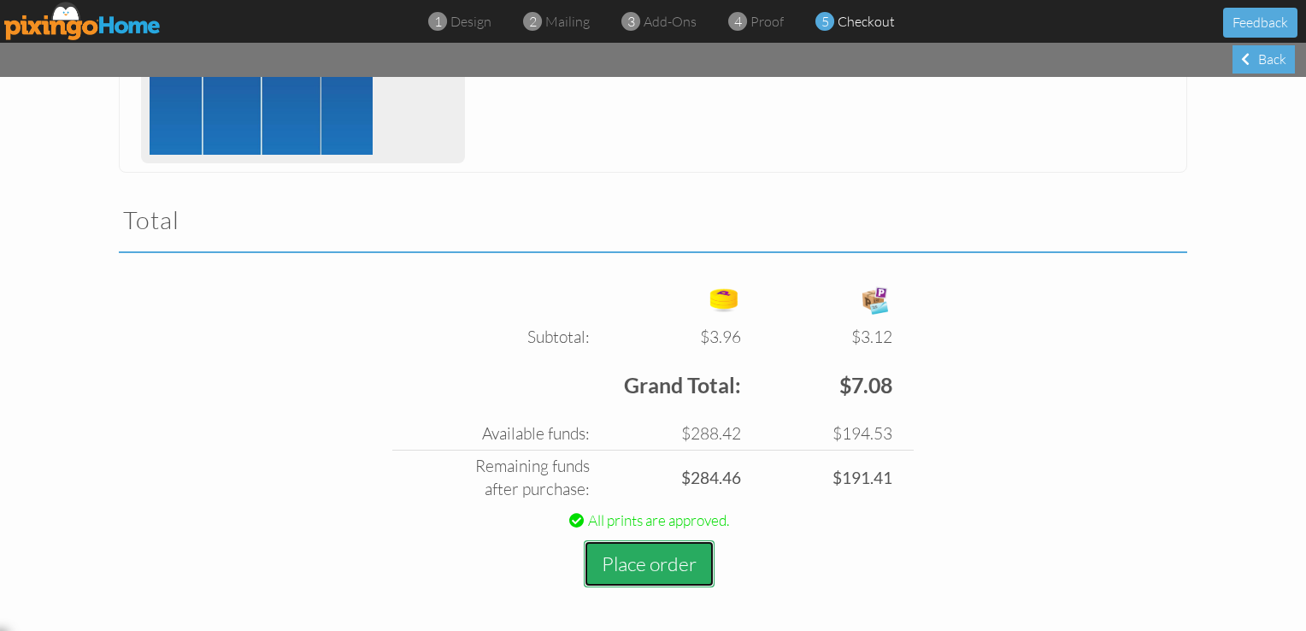
click at [657, 574] on button "Place order" at bounding box center [649, 563] width 131 height 47
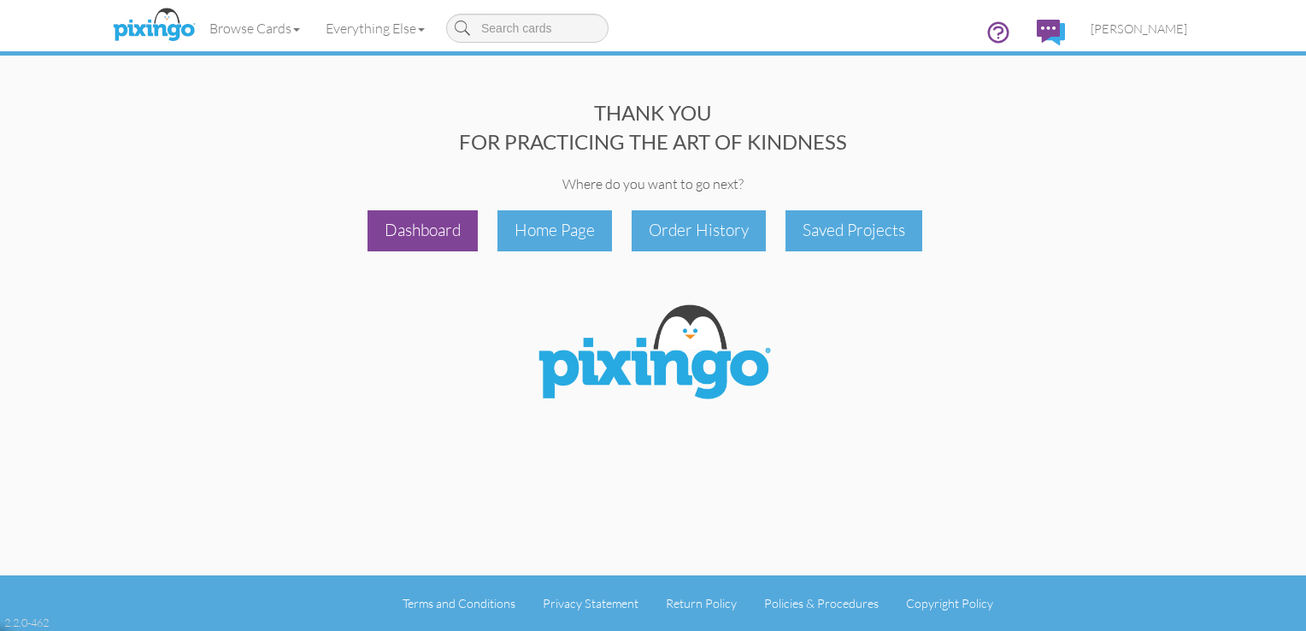
click at [416, 225] on div "Dashboard" at bounding box center [423, 230] width 110 height 40
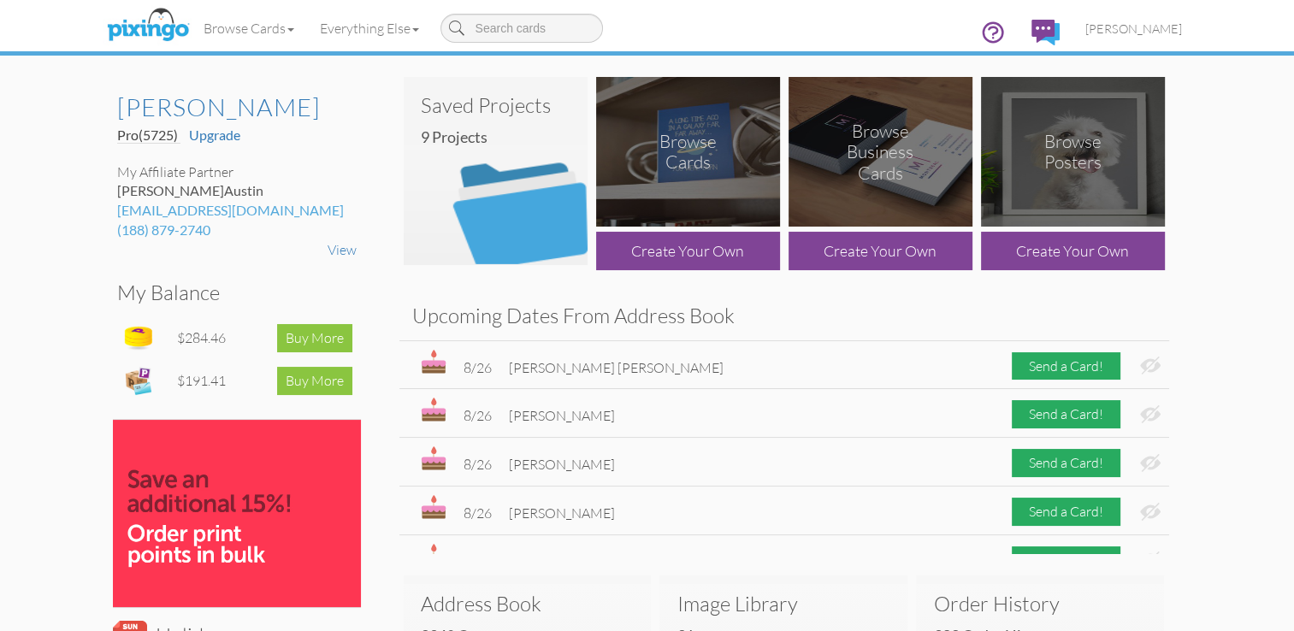
click at [504, 173] on img at bounding box center [496, 171] width 184 height 188
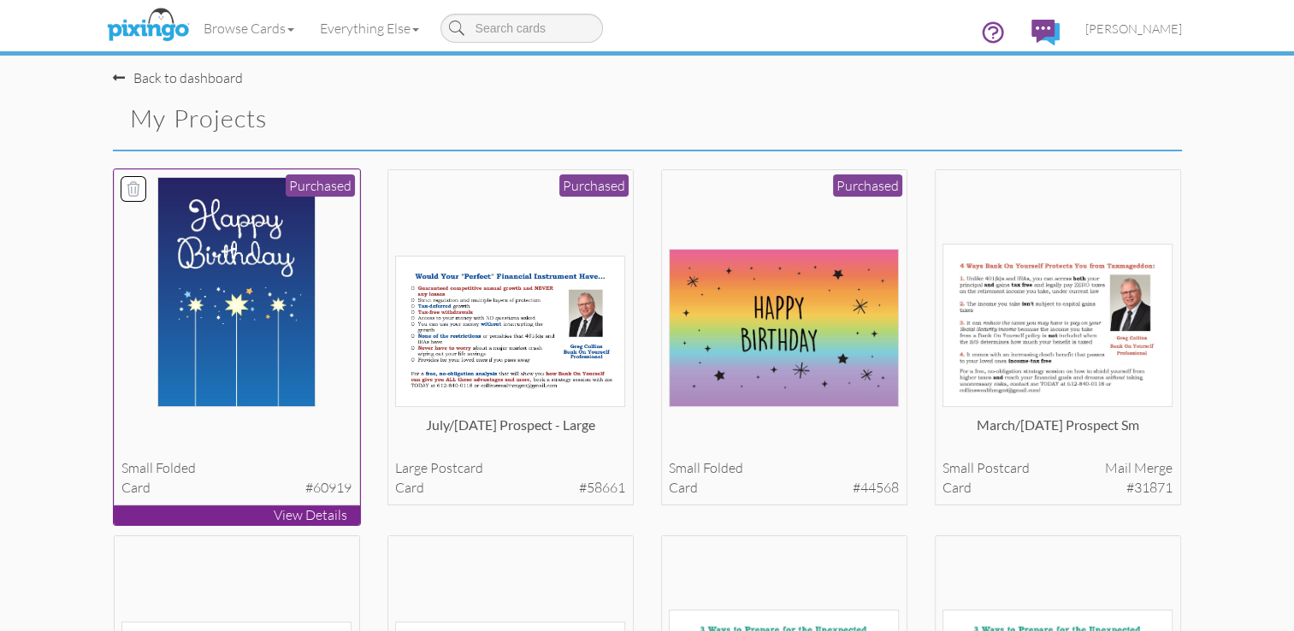
click at [236, 234] on img at bounding box center [236, 292] width 158 height 230
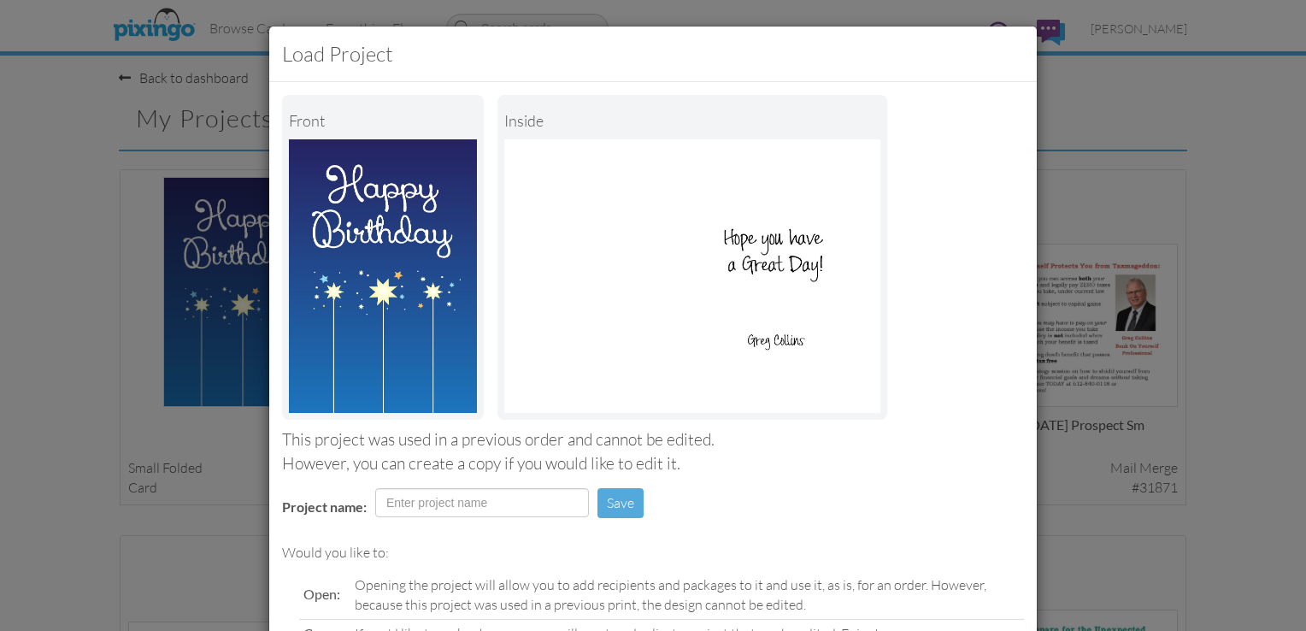
scroll to position [168, 0]
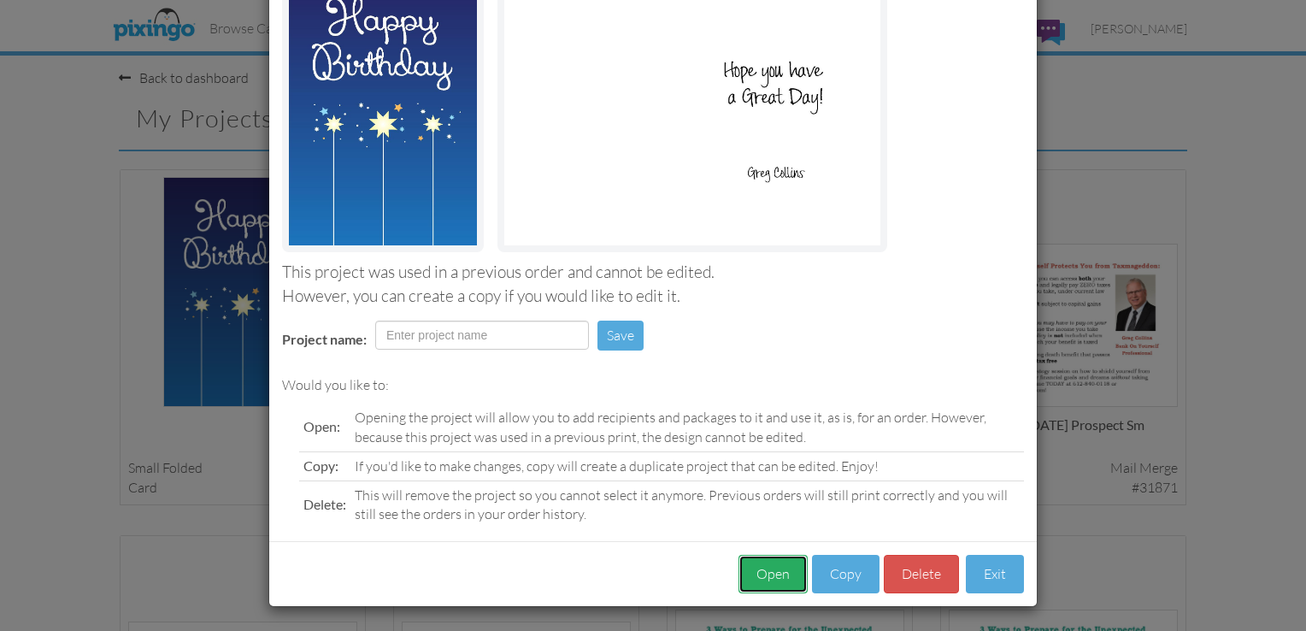
click at [759, 582] on button "Open" at bounding box center [773, 574] width 69 height 38
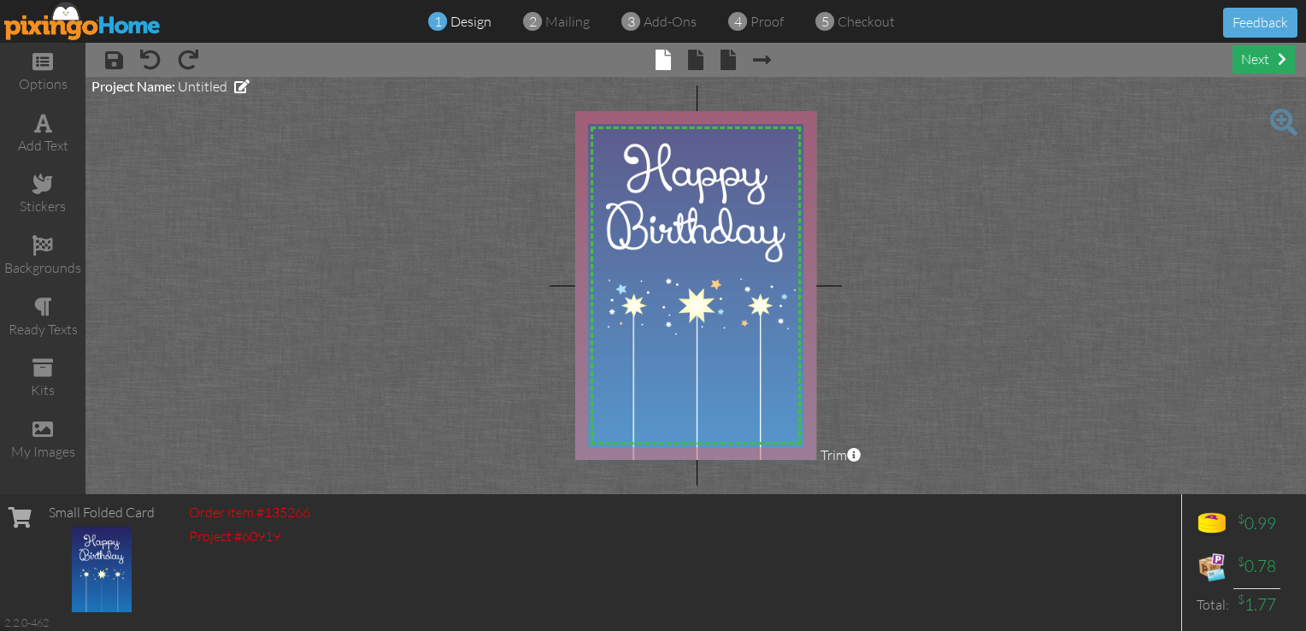
click at [1259, 59] on div "next" at bounding box center [1264, 59] width 62 height 28
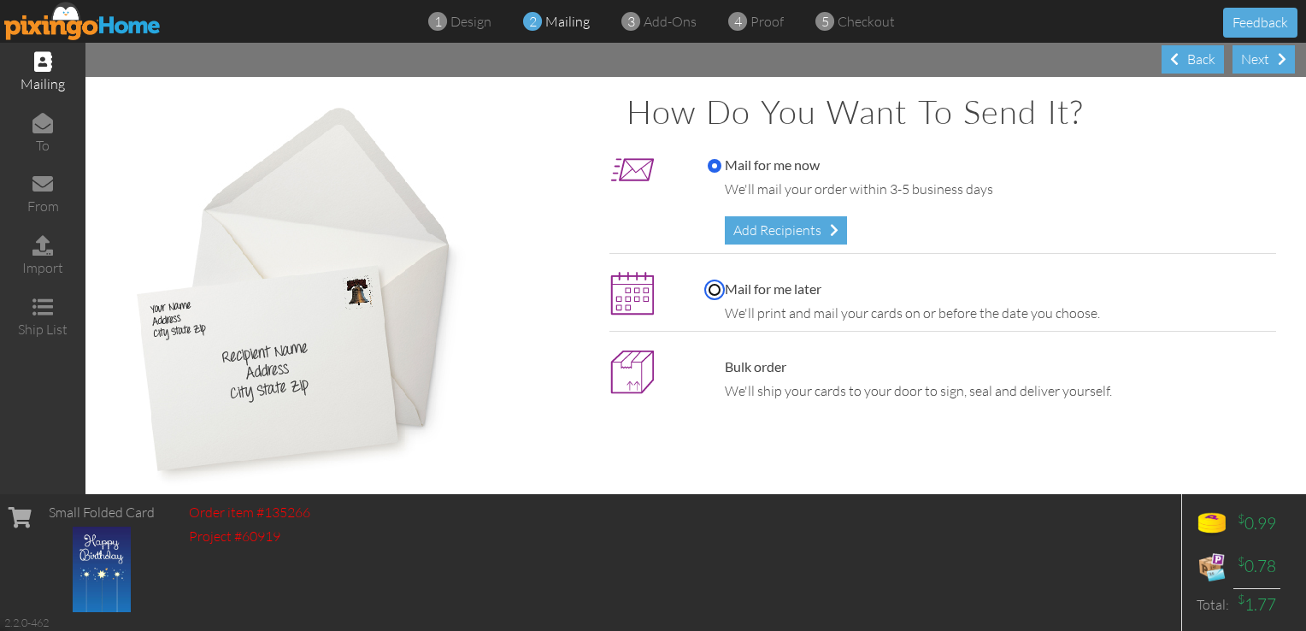
click at [711, 289] on input "Mail for me later" at bounding box center [715, 290] width 14 height 14
radio input "true"
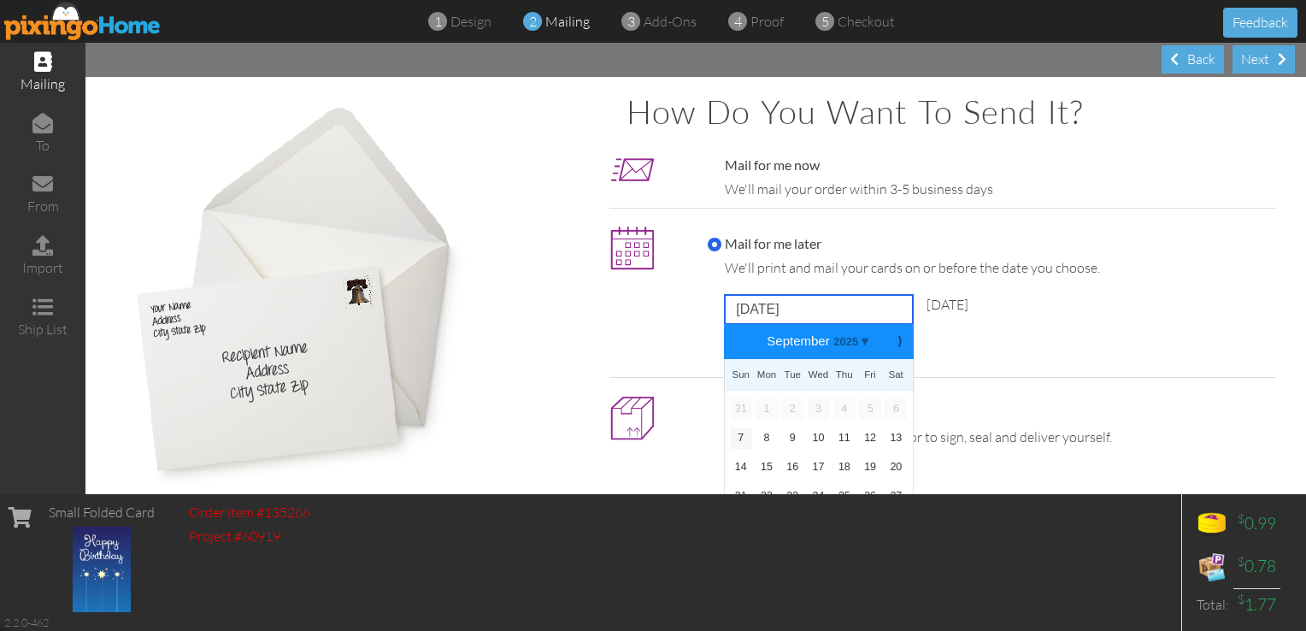
click at [777, 310] on input "[DATE]" at bounding box center [819, 309] width 188 height 29
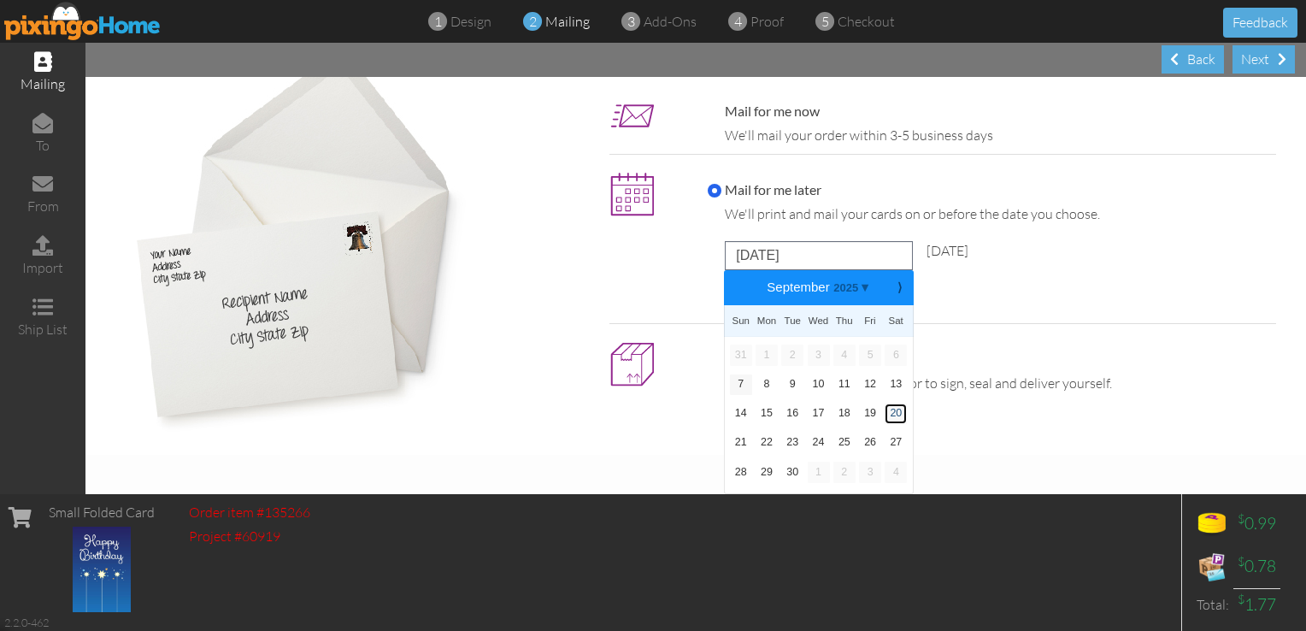
click at [892, 414] on link "20" at bounding box center [896, 414] width 22 height 21
type input "[DATE]"
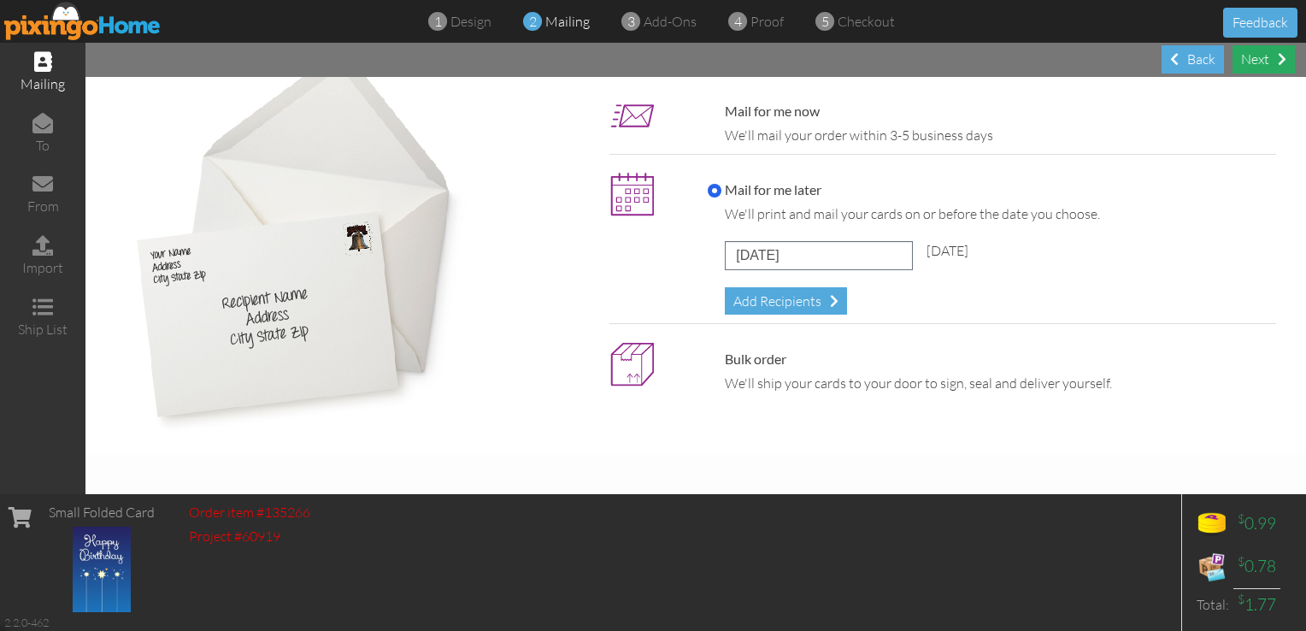
click at [1255, 63] on div "Next" at bounding box center [1264, 59] width 62 height 28
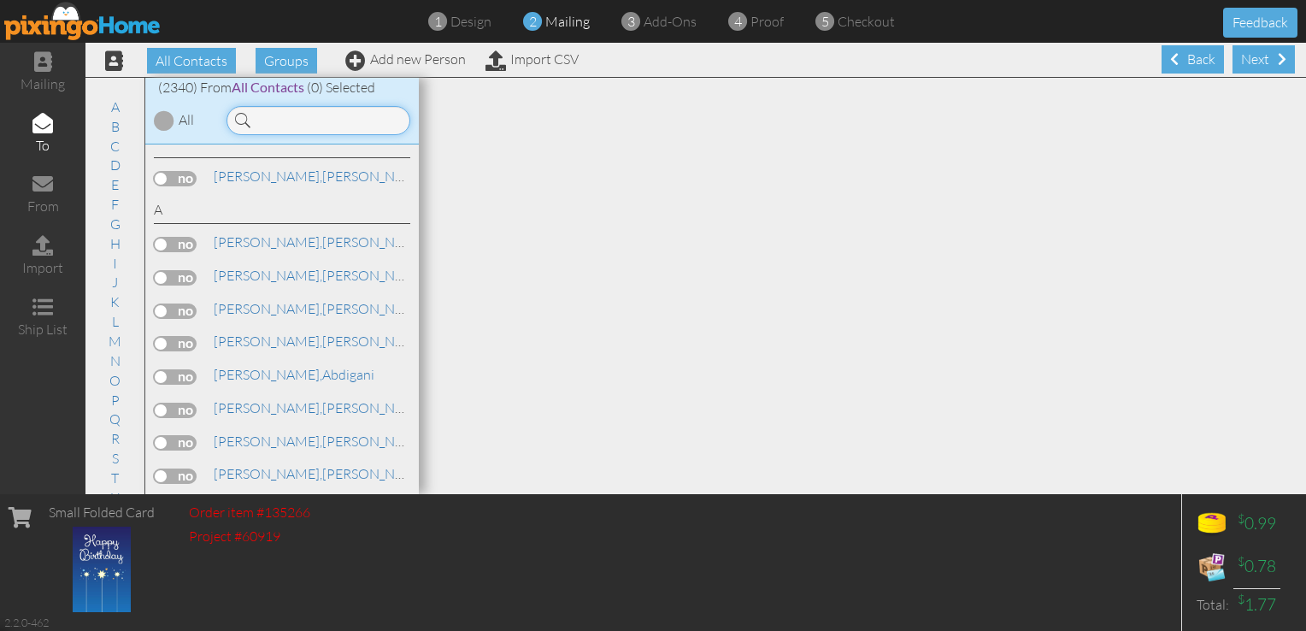
click at [362, 121] on input at bounding box center [319, 120] width 184 height 29
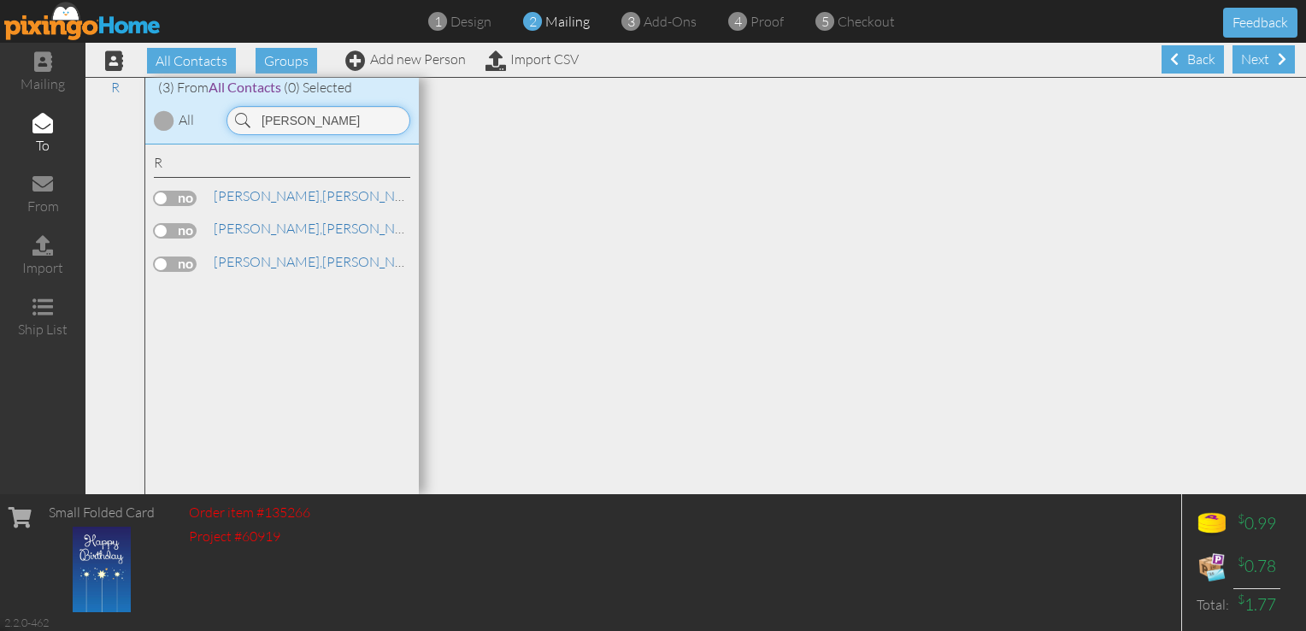
type input "[PERSON_NAME]"
click at [174, 258] on label at bounding box center [175, 263] width 43 height 15
click at [0, 0] on input "checkbox" at bounding box center [0, 0] width 0 height 0
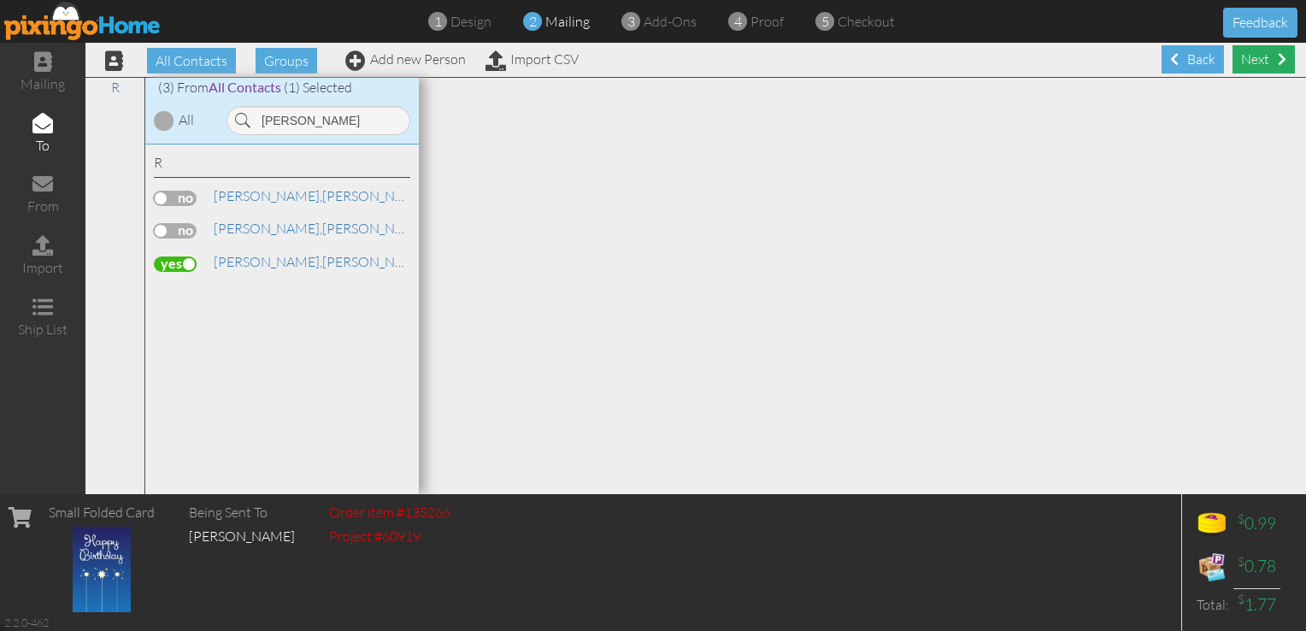
click at [1265, 60] on div "Next" at bounding box center [1264, 59] width 62 height 28
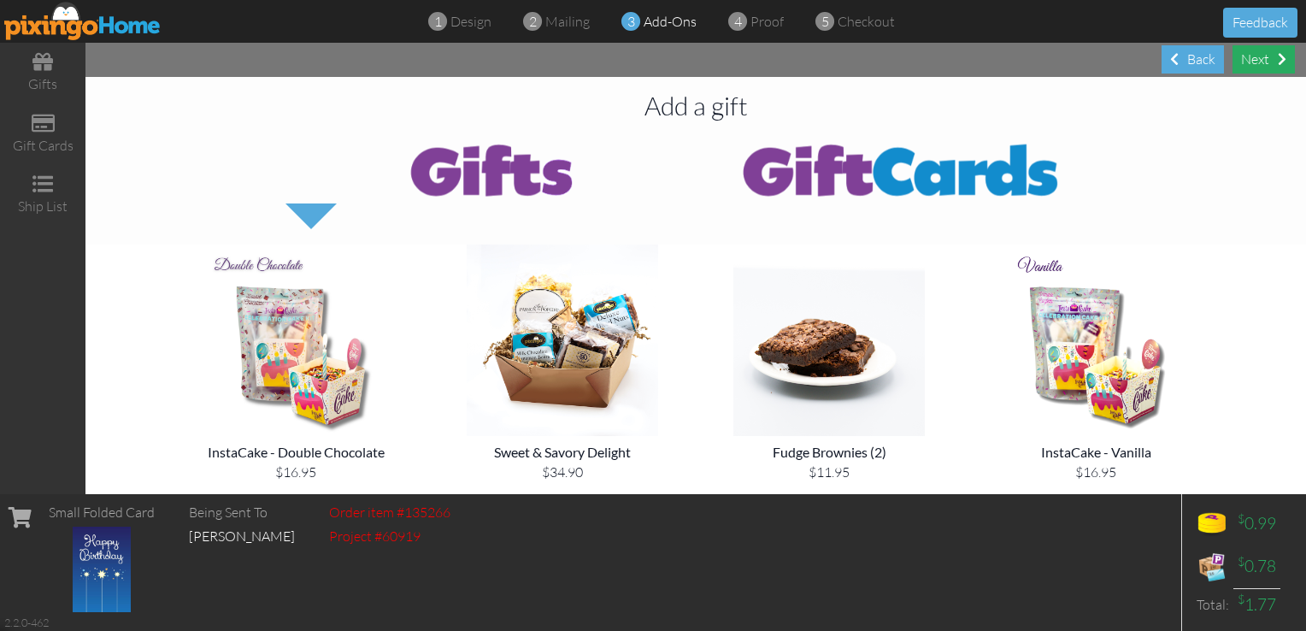
click at [1260, 60] on div "Next" at bounding box center [1264, 59] width 62 height 28
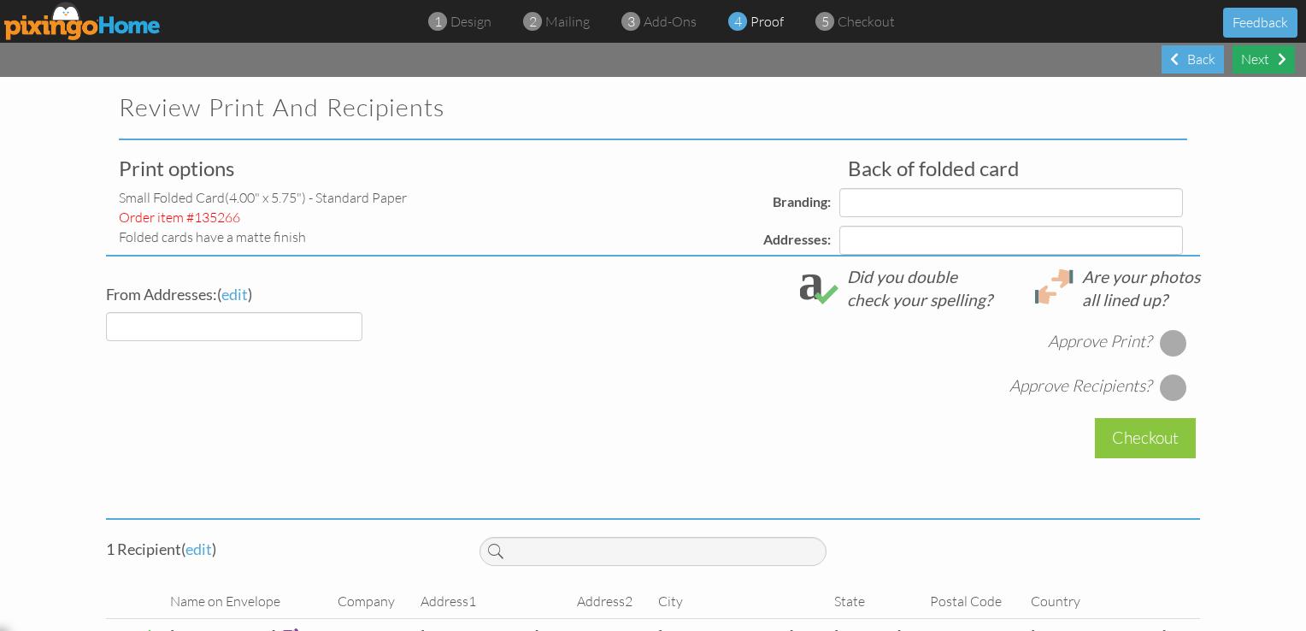
select select "object:55028"
select select "object:55032"
select select "object:55034"
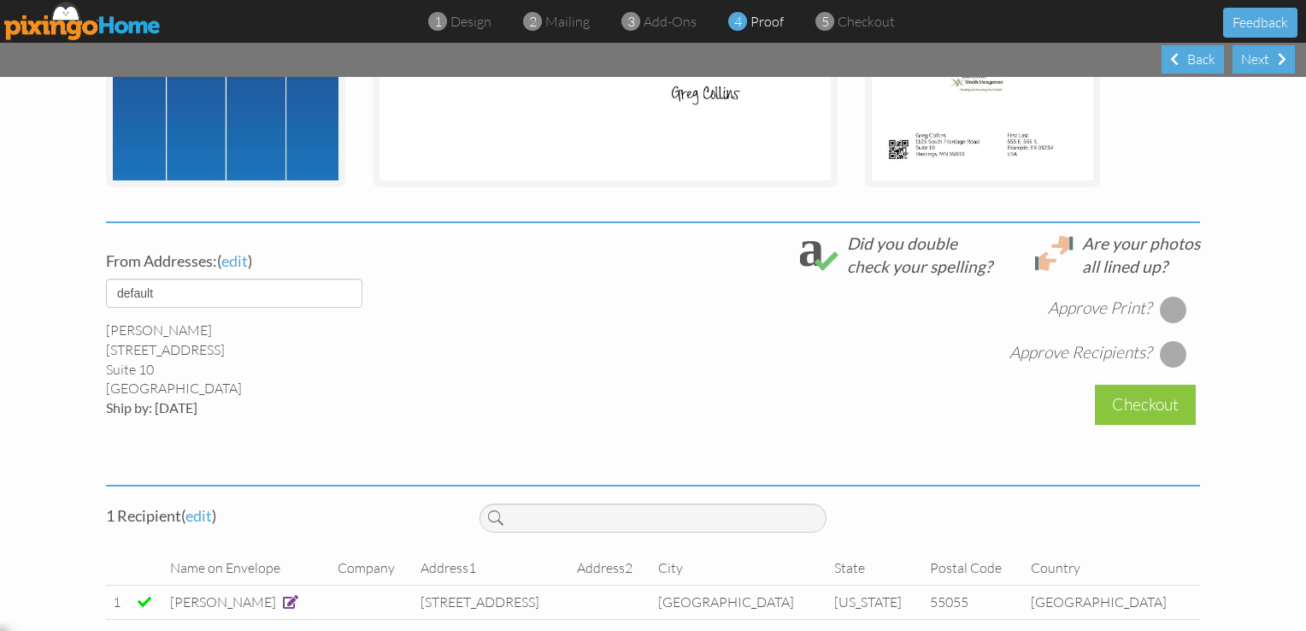
scroll to position [482, 0]
click at [1164, 311] on div at bounding box center [1173, 308] width 27 height 27
click at [1167, 345] on div at bounding box center [1173, 352] width 27 height 27
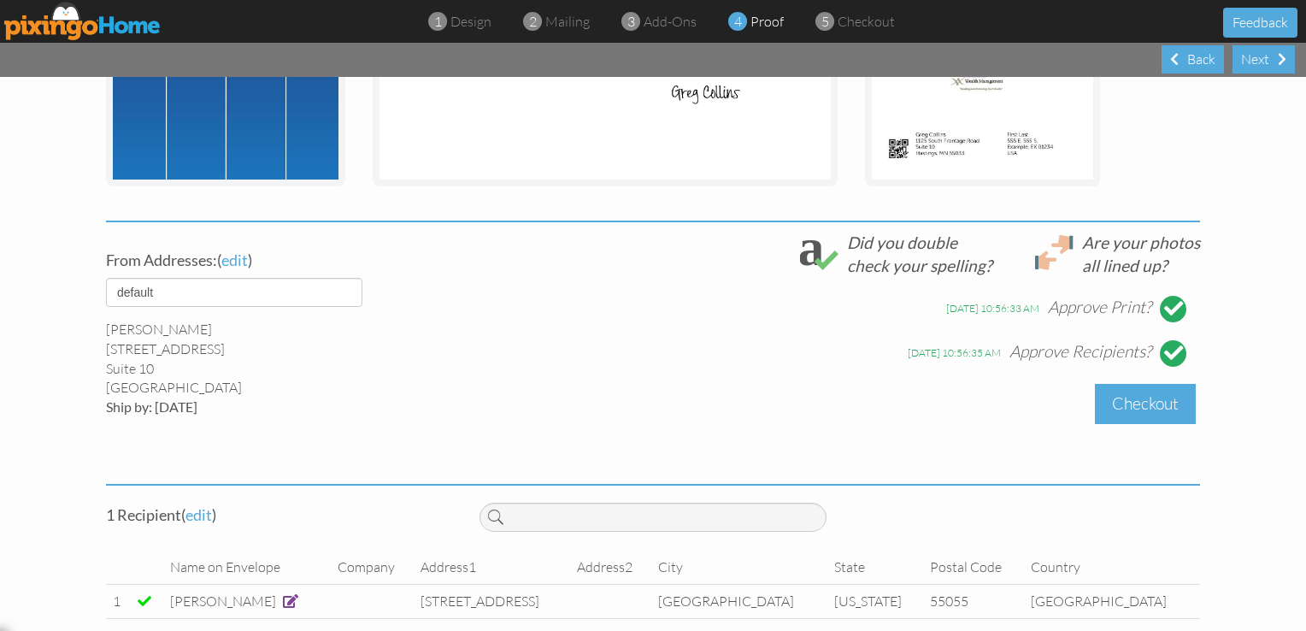
click at [1144, 404] on div "Checkout" at bounding box center [1145, 404] width 101 height 40
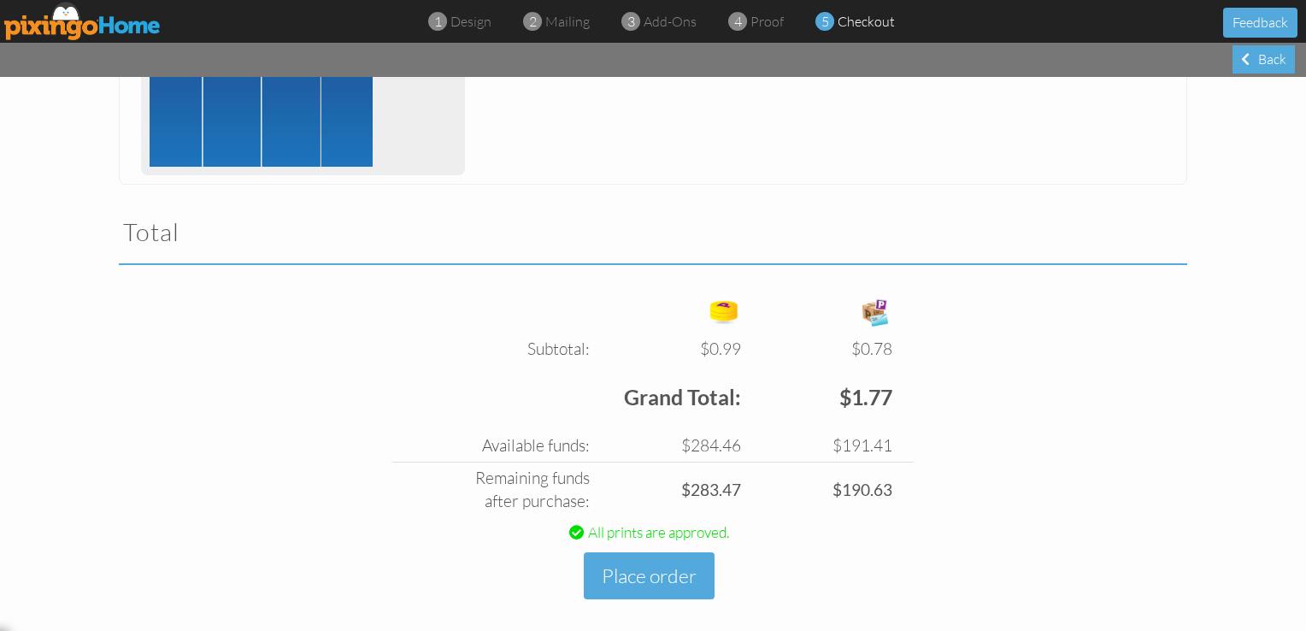
scroll to position [469, 0]
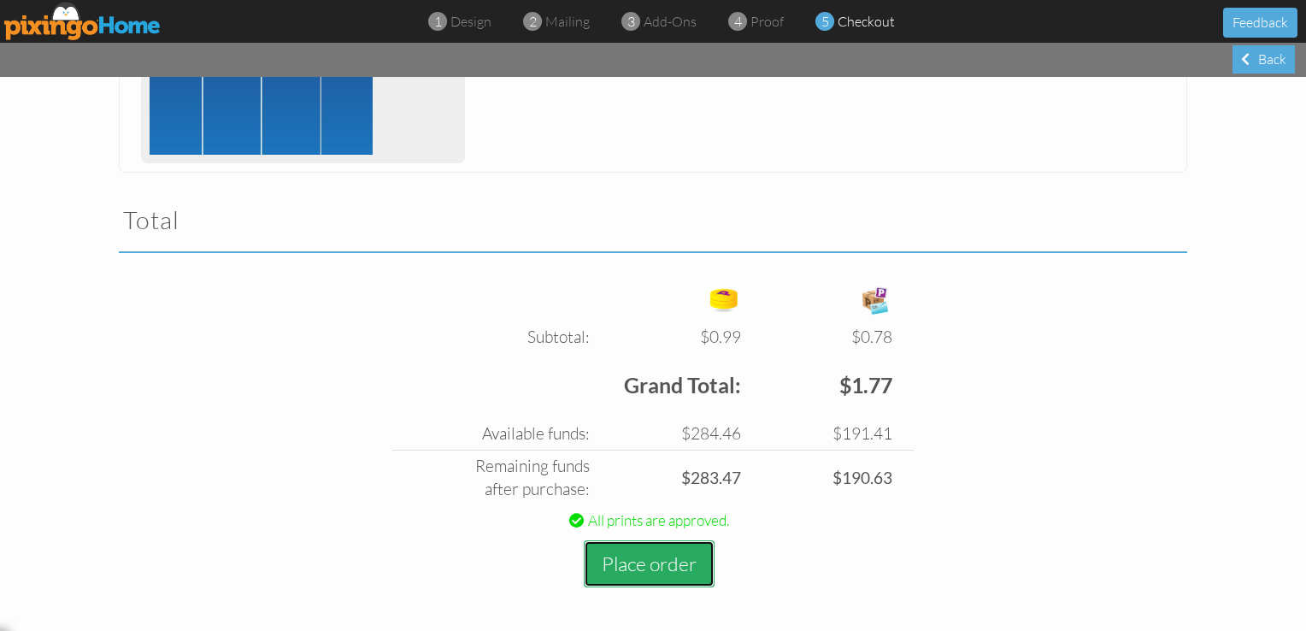
click at [629, 556] on button "Place order" at bounding box center [649, 563] width 131 height 47
